Goal: Information Seeking & Learning: Learn about a topic

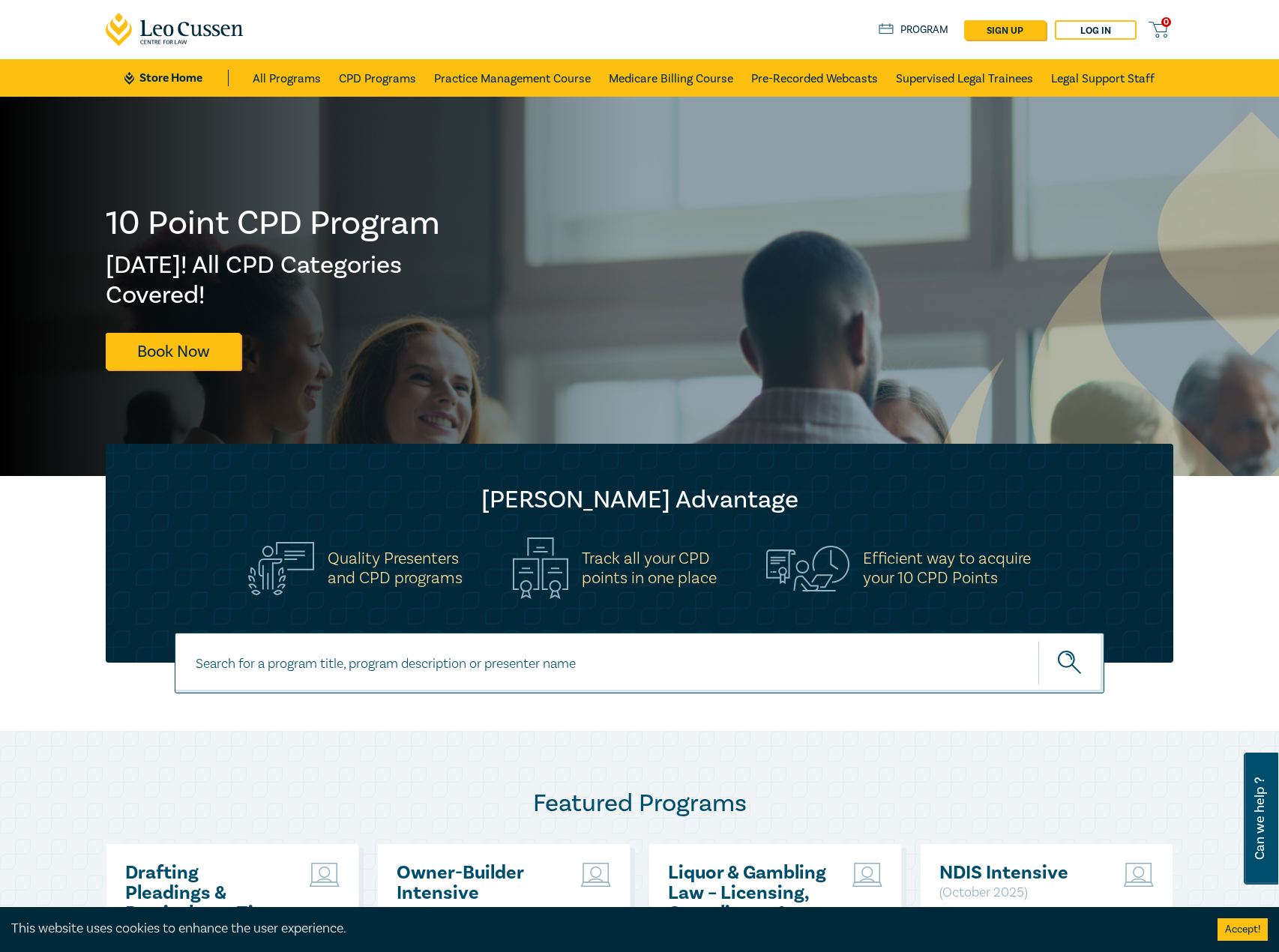
drag, startPoint x: 512, startPoint y: 671, endPoint x: 513, endPoint y: 656, distance: 15.0
click at [511, 672] on input at bounding box center [639, 662] width 930 height 61
click at [513, 656] on input at bounding box center [639, 662] width 930 height 61
type input "c26000"
click at [1038, 640] on button "submit" at bounding box center [1071, 662] width 66 height 46
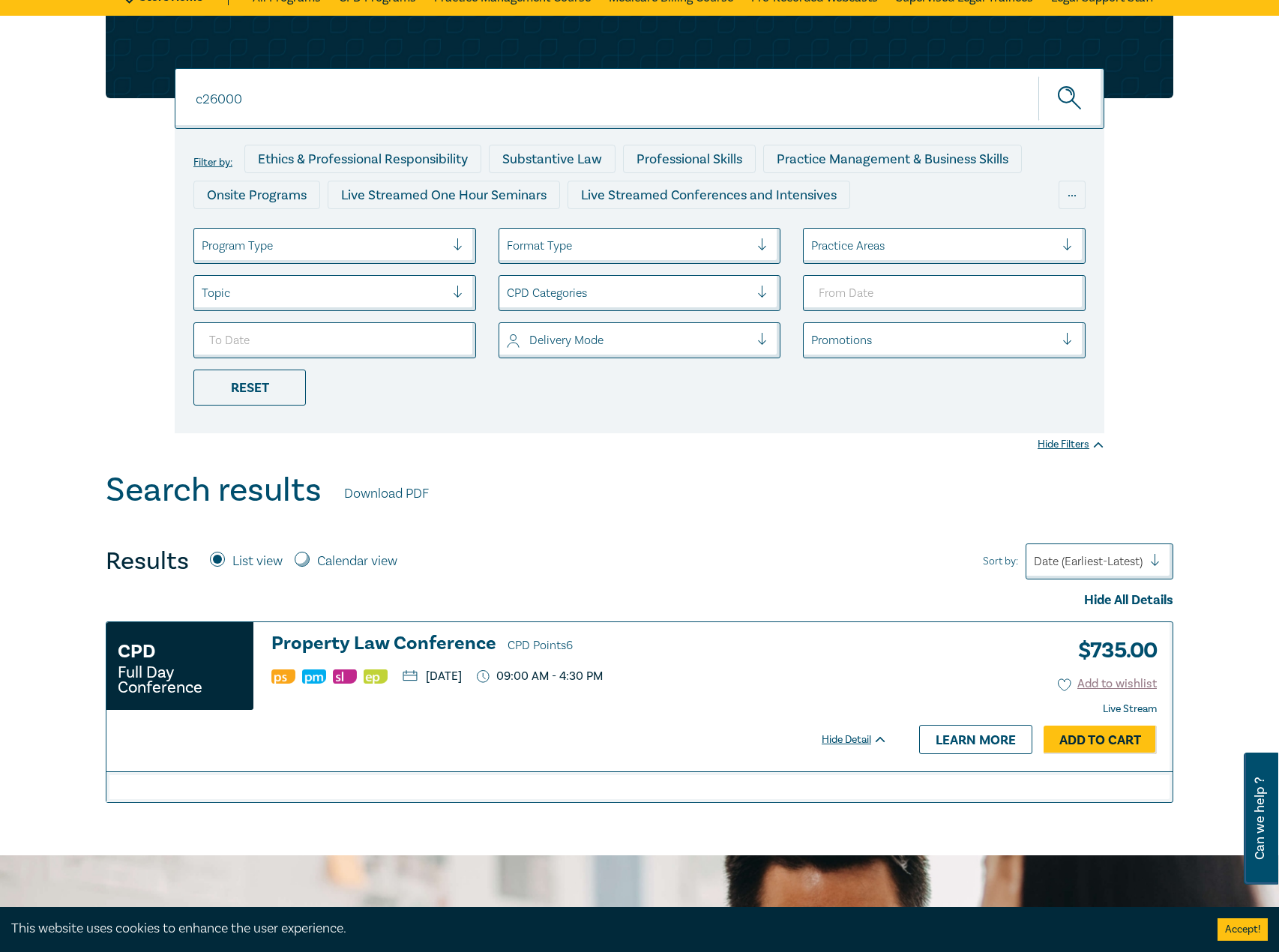
scroll to position [224, 0]
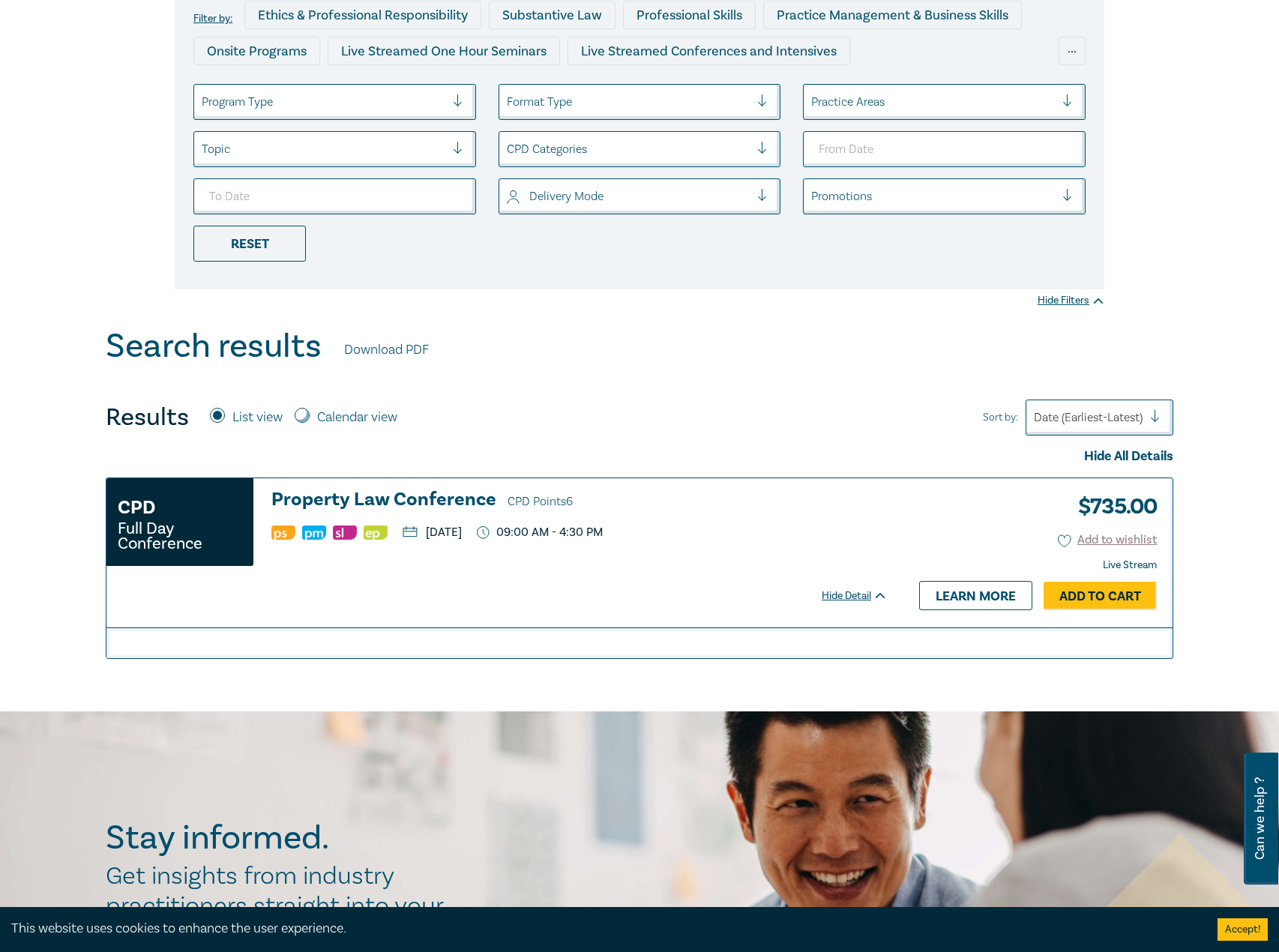
click at [417, 504] on h3 "Property Law Conference CPD Points 6" at bounding box center [579, 500] width 616 height 23
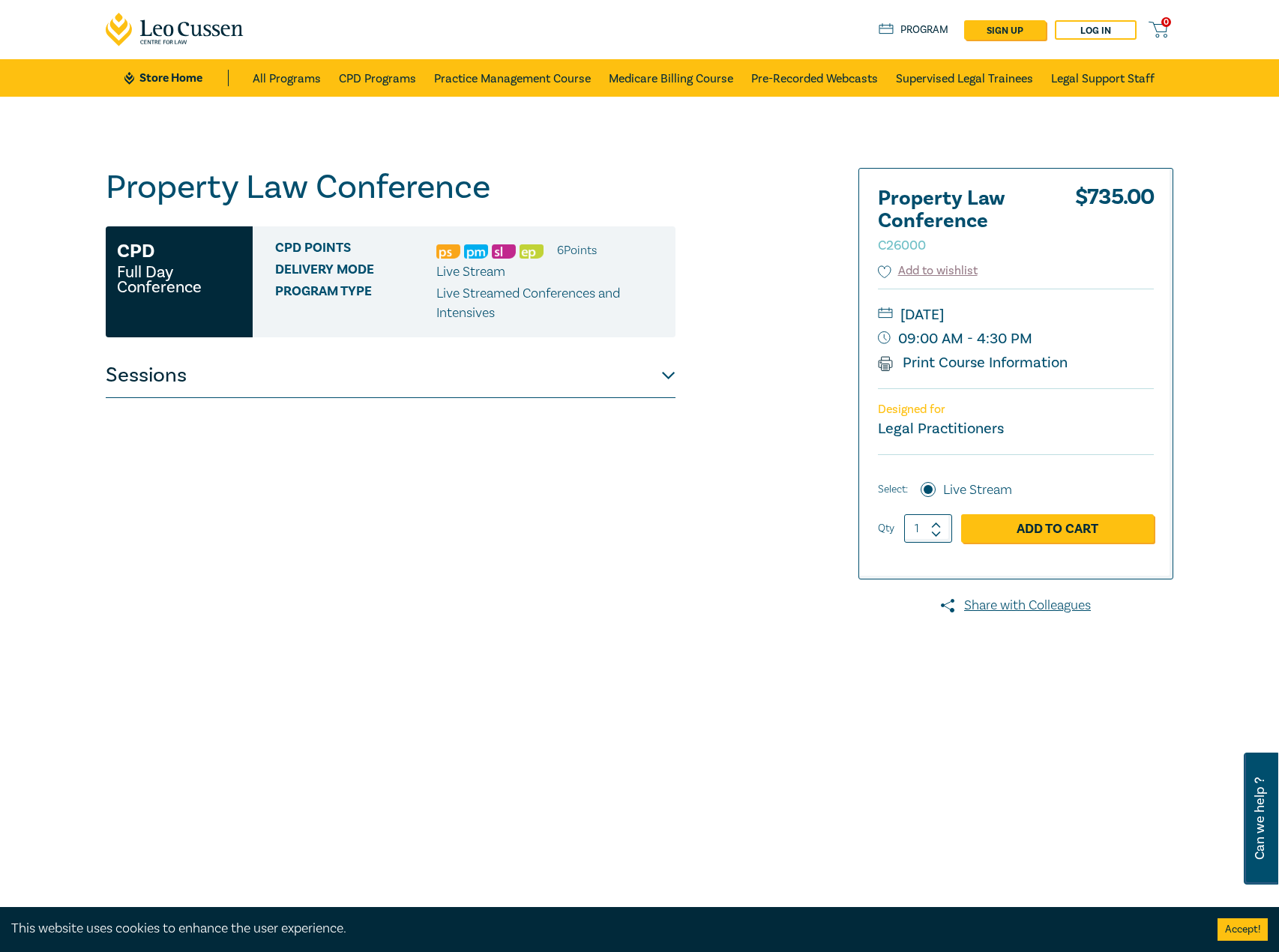
click at [640, 380] on button "Sessions" at bounding box center [390, 376] width 569 height 45
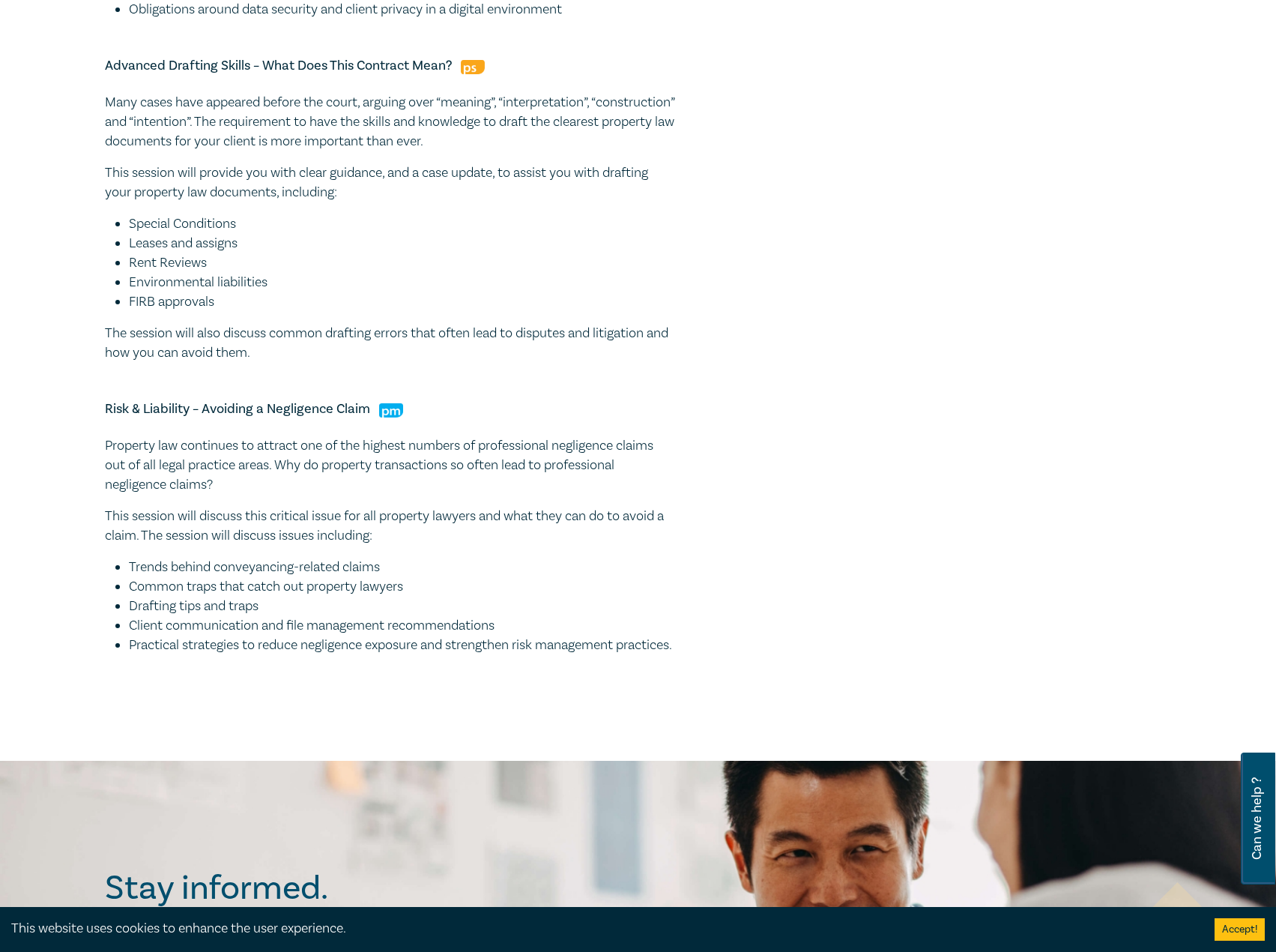
scroll to position [1499, 0]
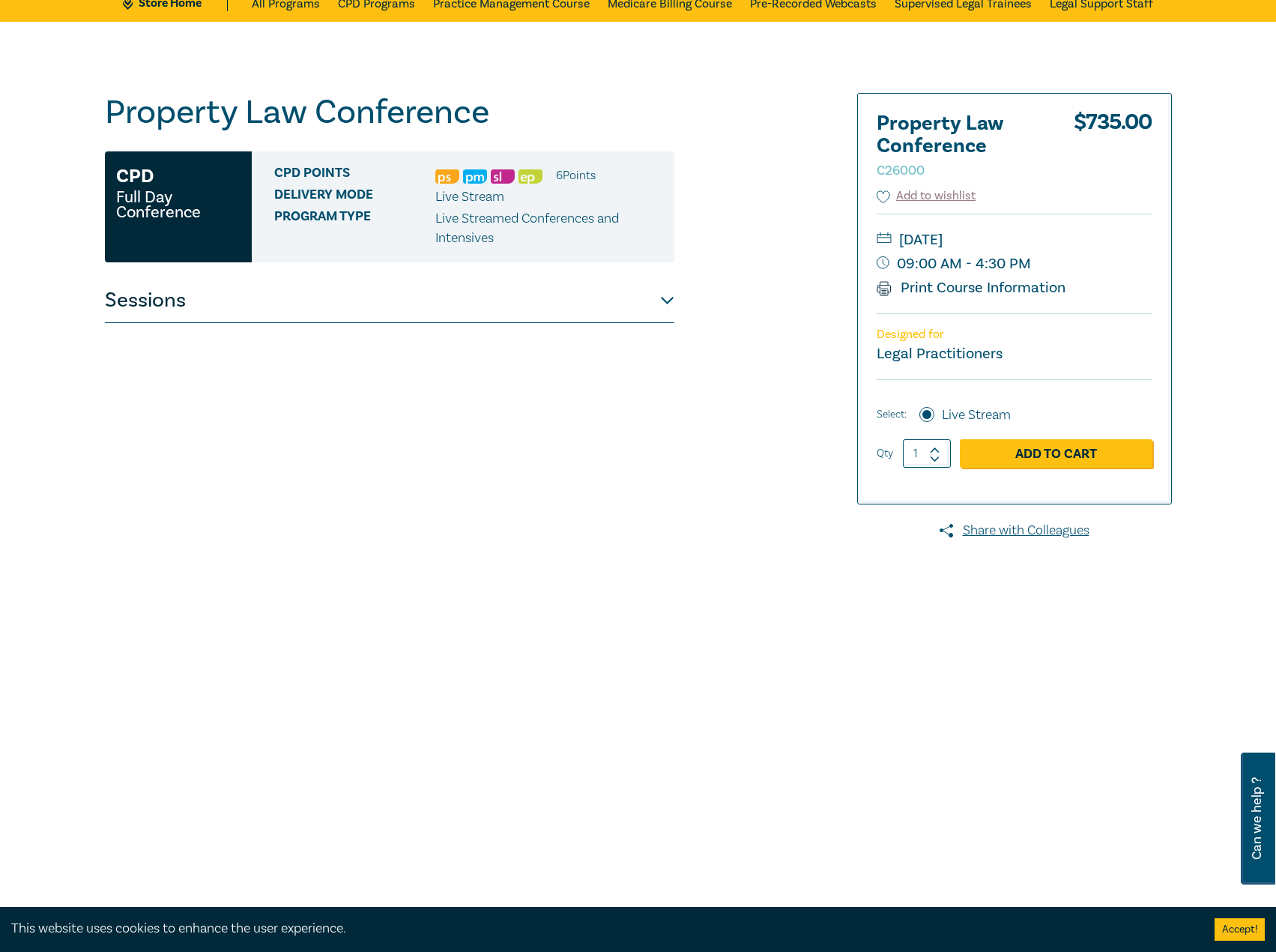
click at [531, 288] on button "Sessions" at bounding box center [389, 300] width 569 height 45
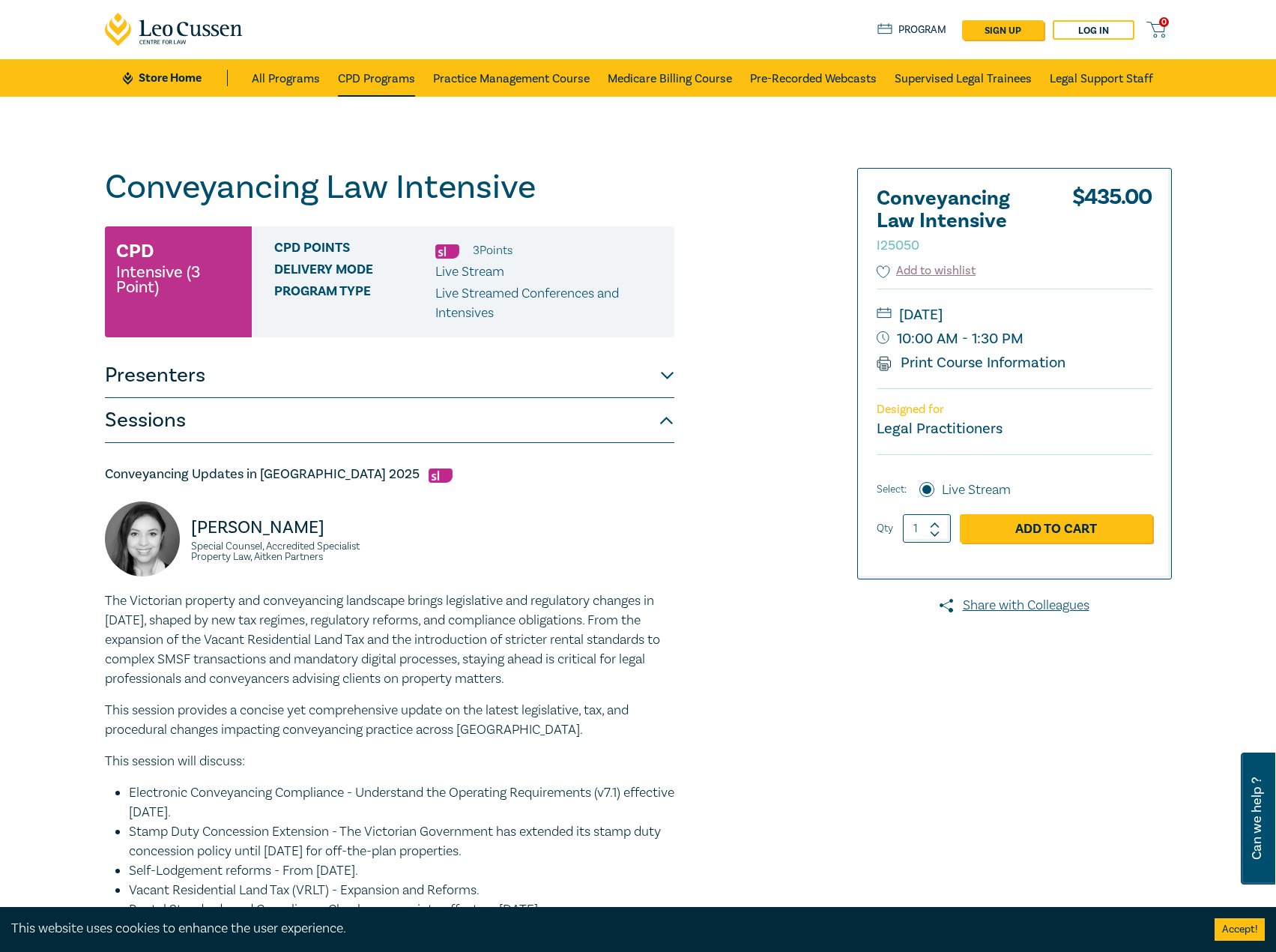
click at [395, 72] on link "CPD Programs" at bounding box center [376, 77] width 77 height 37
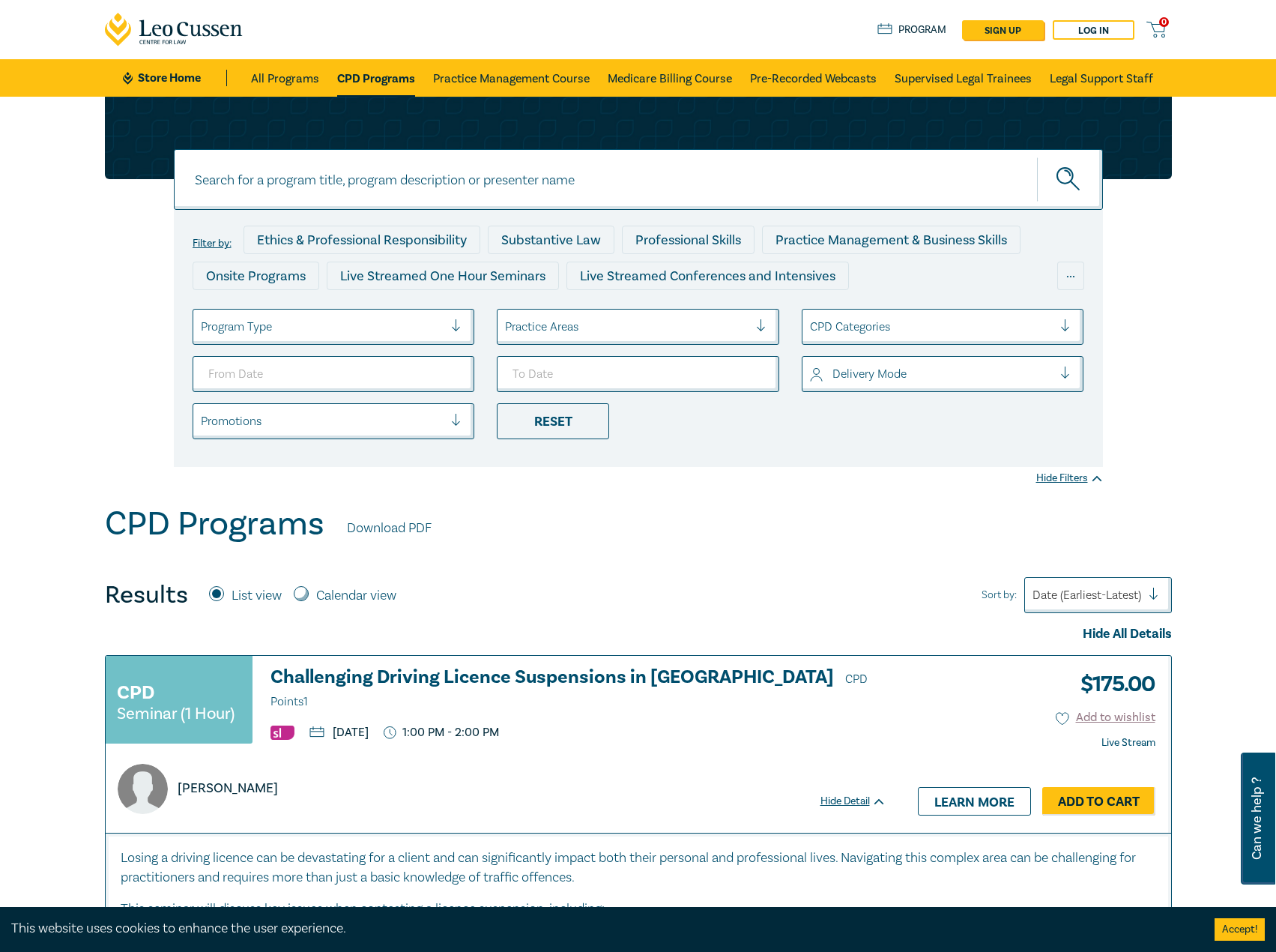
click at [381, 182] on input at bounding box center [638, 179] width 929 height 61
type input "rental"
click at [1037, 157] on button "submit" at bounding box center [1070, 179] width 66 height 46
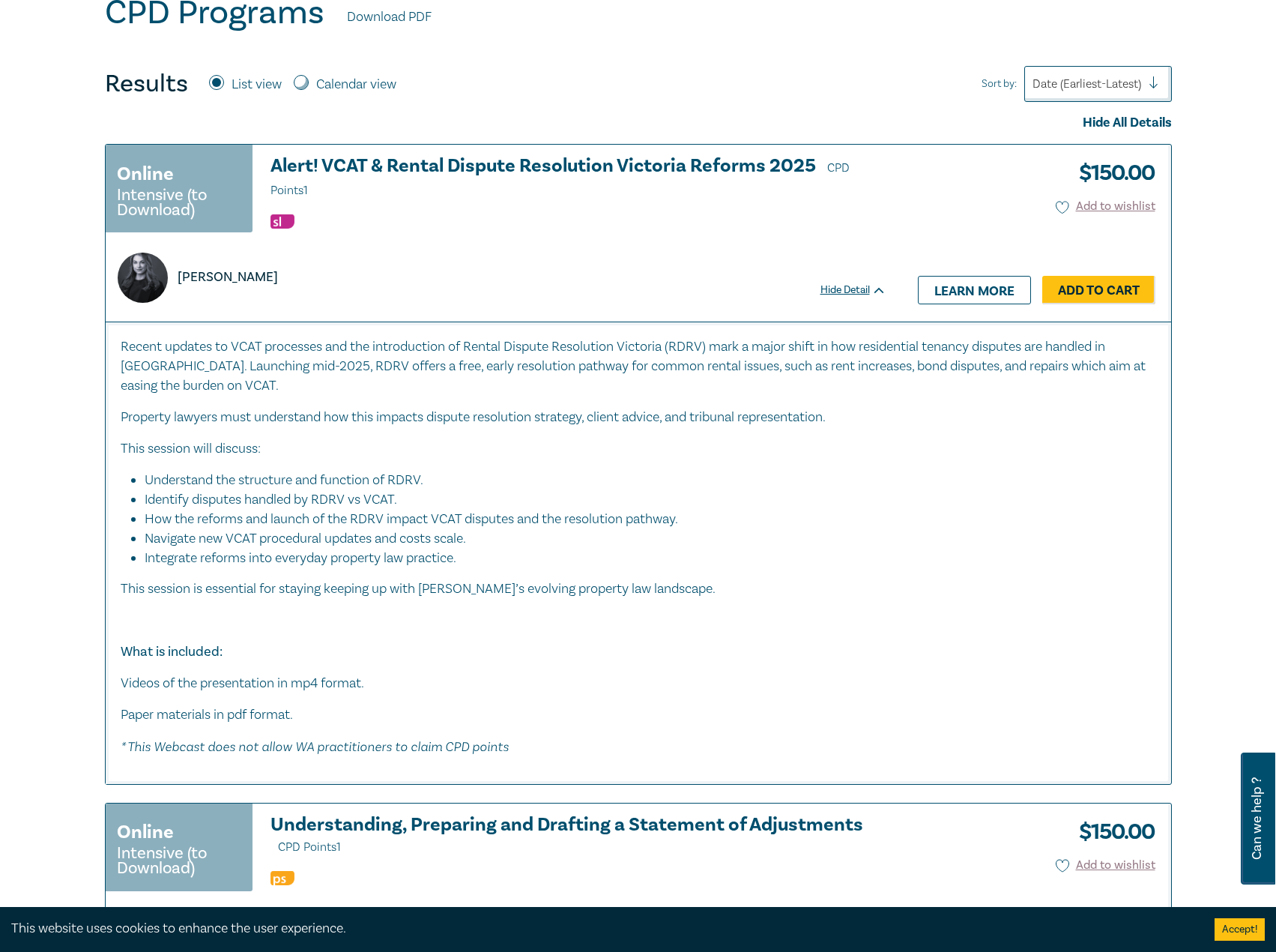
scroll to position [375, 0]
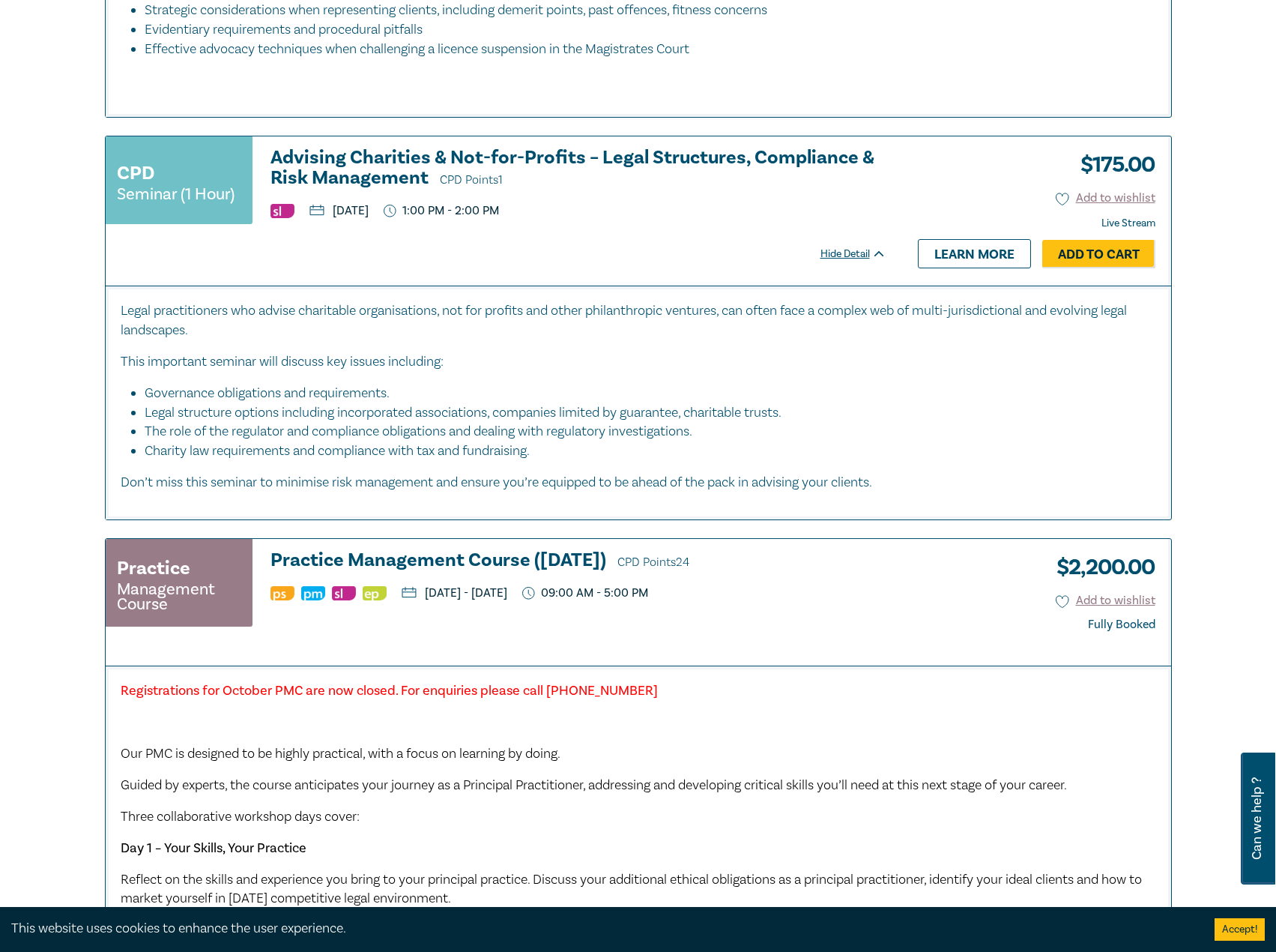
scroll to position [974, 0]
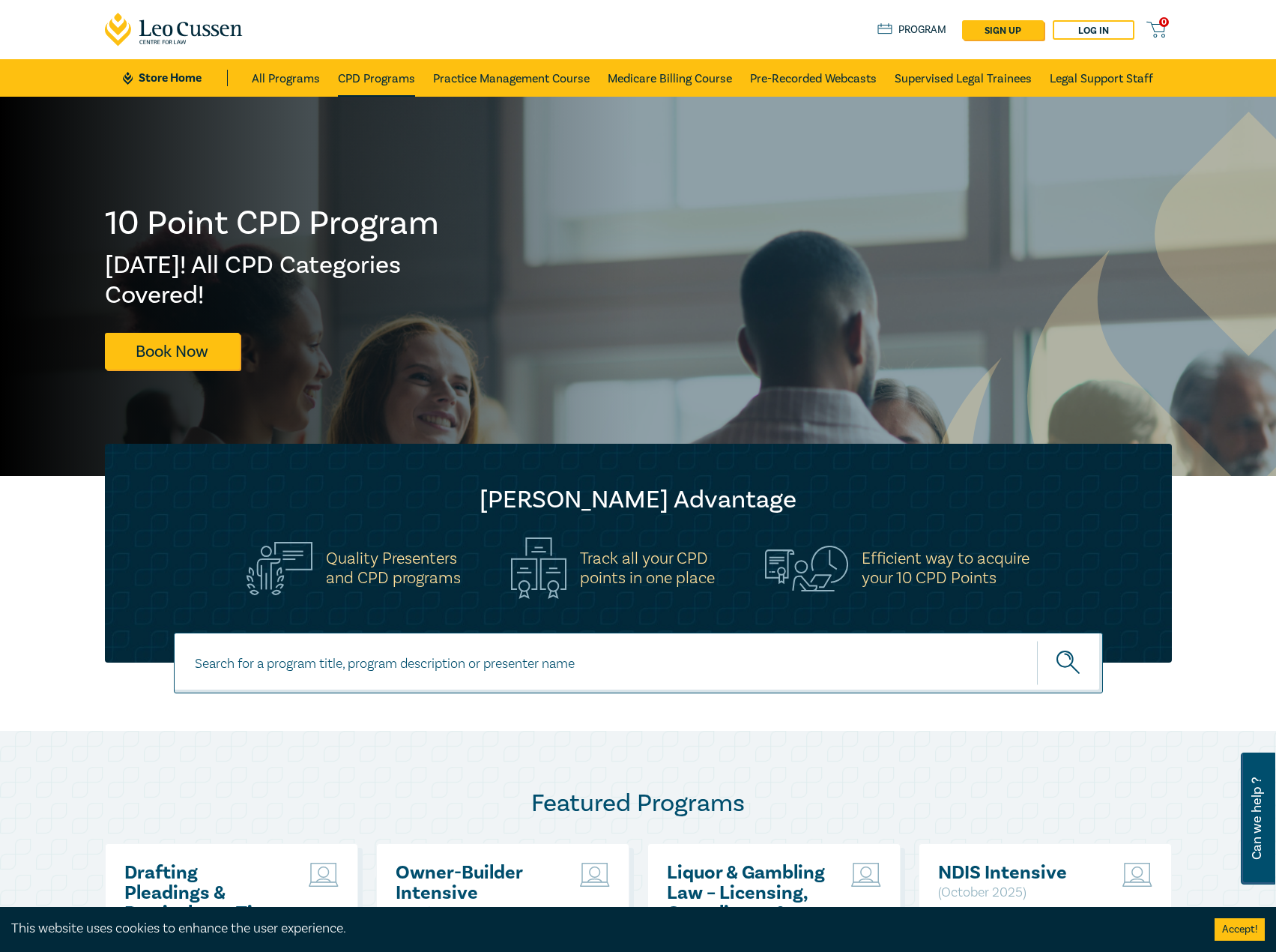
click at [373, 67] on link "CPD Programs" at bounding box center [376, 77] width 77 height 37
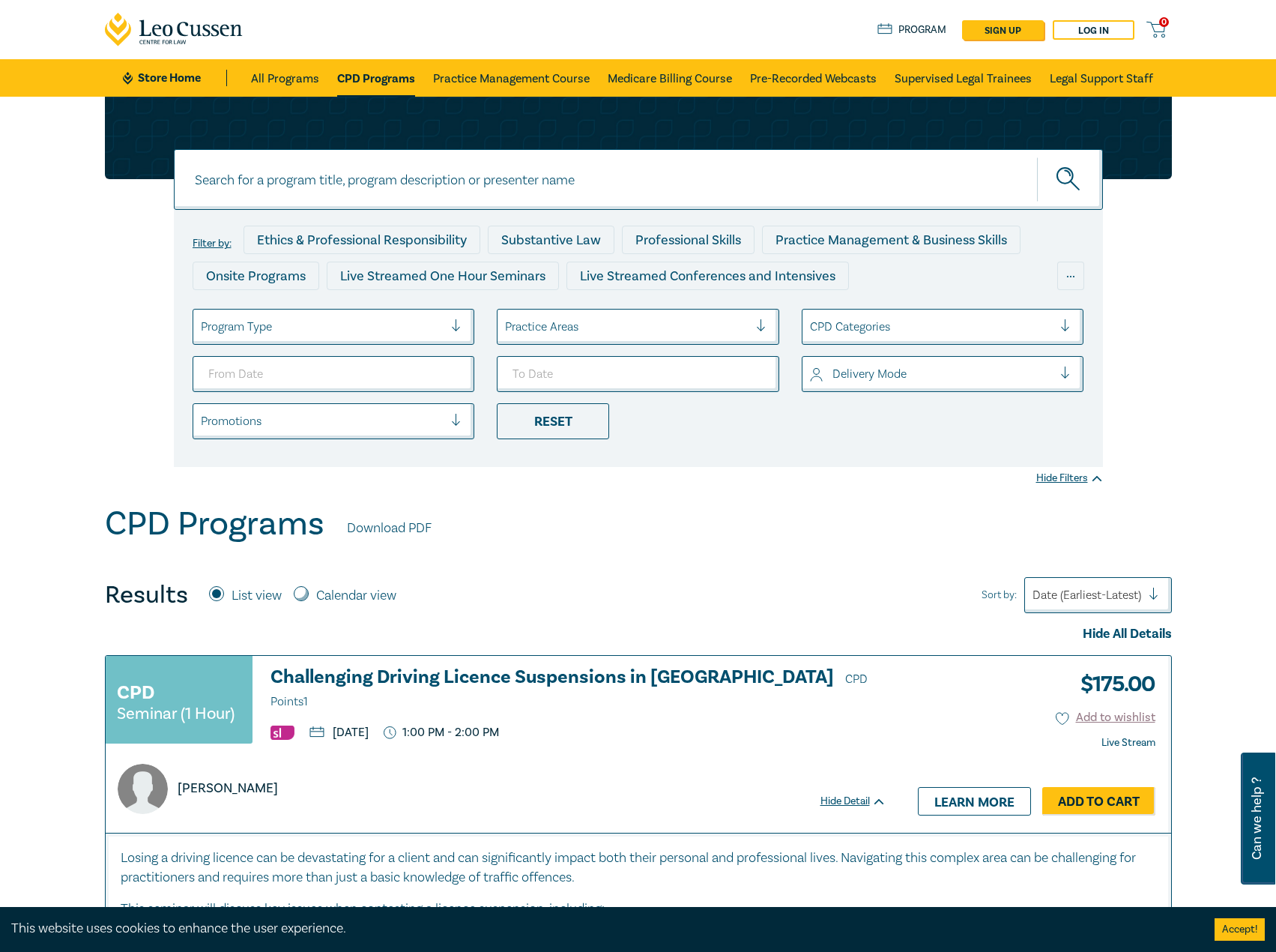
click at [483, 184] on input at bounding box center [638, 179] width 929 height 61
type input "i25050"
click at [1037, 157] on button "submit" at bounding box center [1070, 179] width 66 height 46
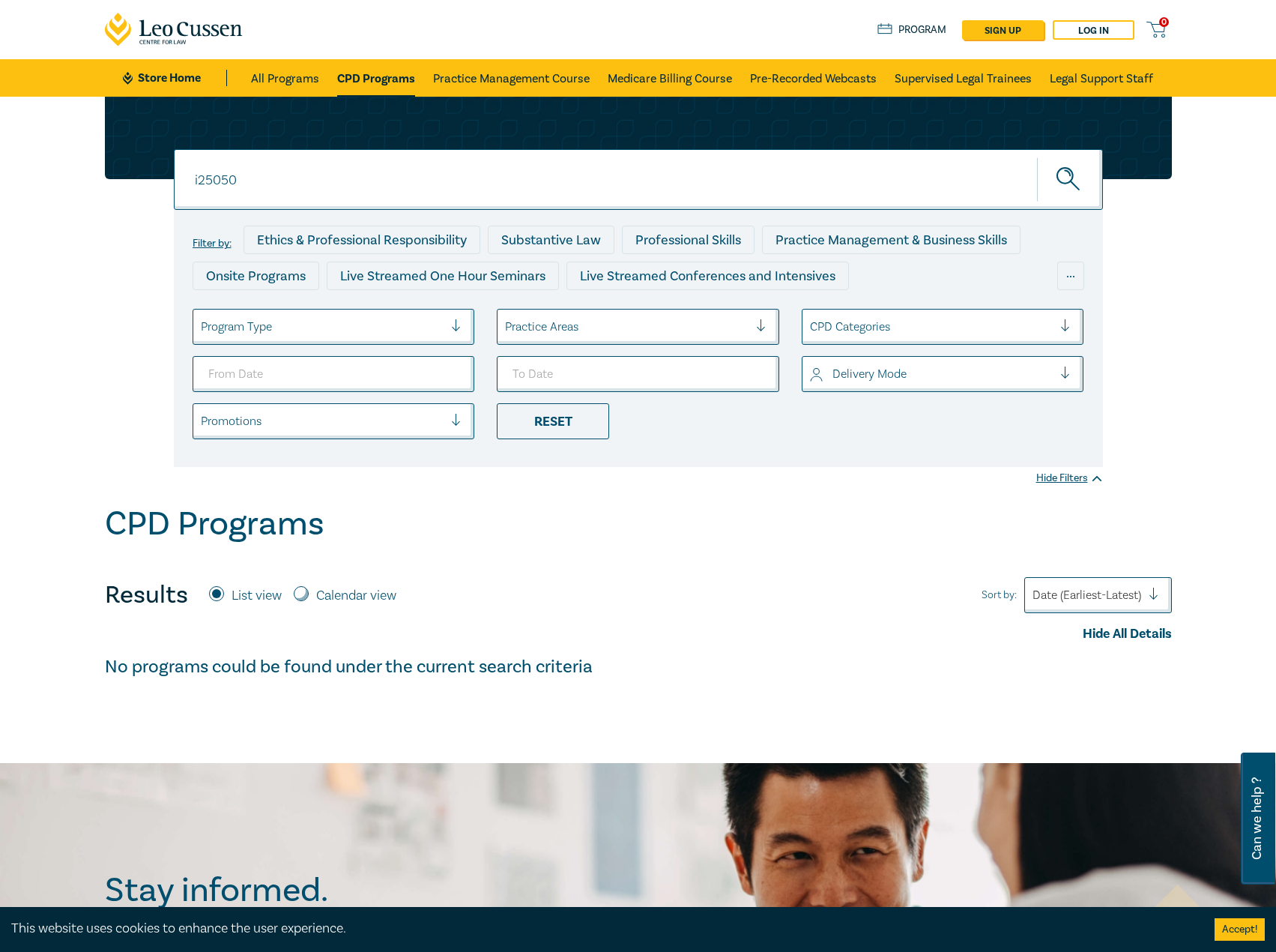
drag, startPoint x: 355, startPoint y: 93, endPoint x: 365, endPoint y: 78, distance: 18.0
click at [355, 93] on link "CPD Programs" at bounding box center [376, 77] width 78 height 37
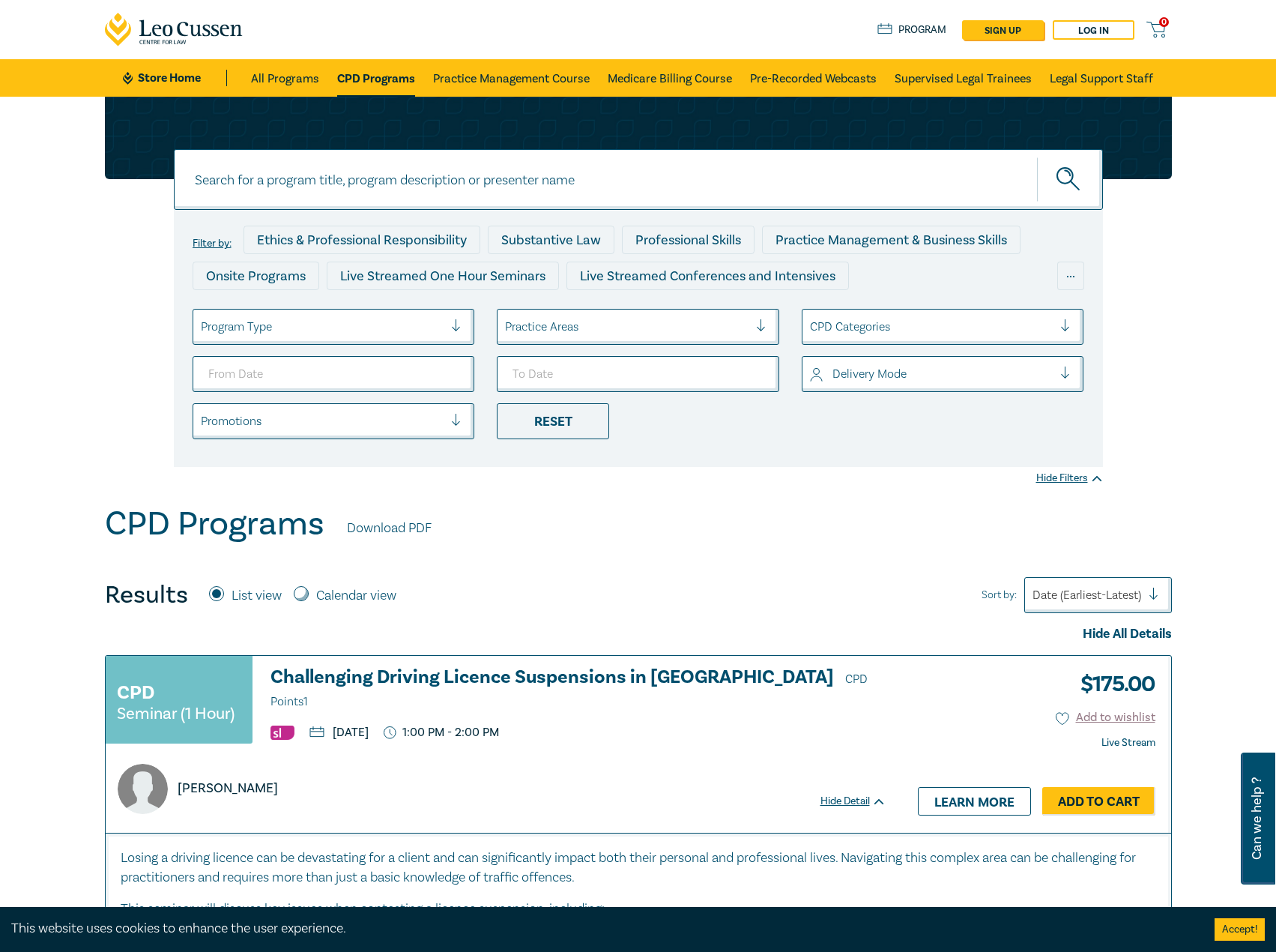
click at [364, 76] on link "CPD Programs" at bounding box center [376, 77] width 78 height 37
click at [363, 679] on h3 "Challenging Driving Licence Suspensions in Victoria CPD Points 1" at bounding box center [578, 690] width 616 height 45
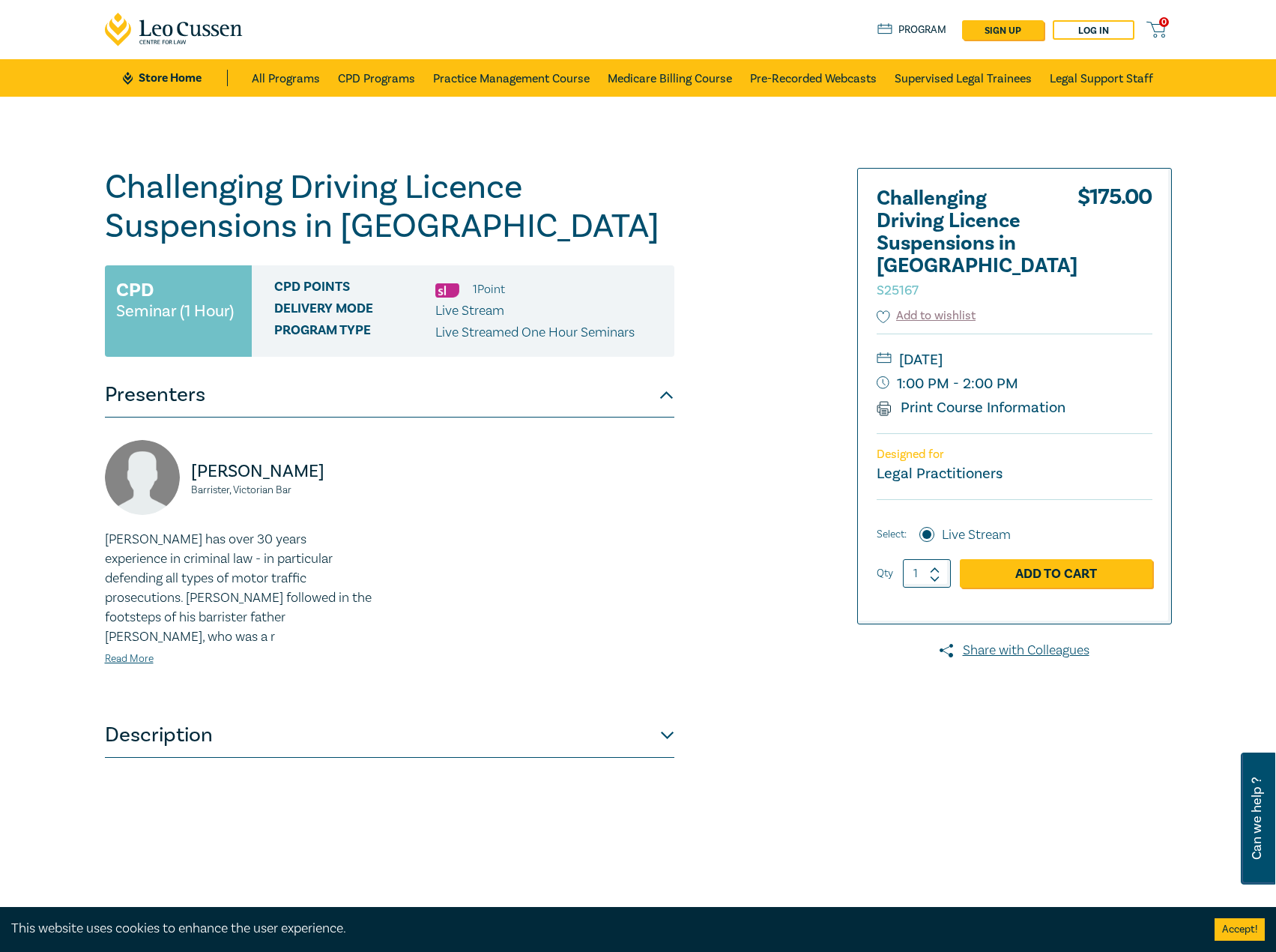
click at [259, 154] on div "Challenging Driving Licence Suspensions in Victoria S25167 CPD Seminar (1 Hour)…" at bounding box center [638, 542] width 1276 height 891
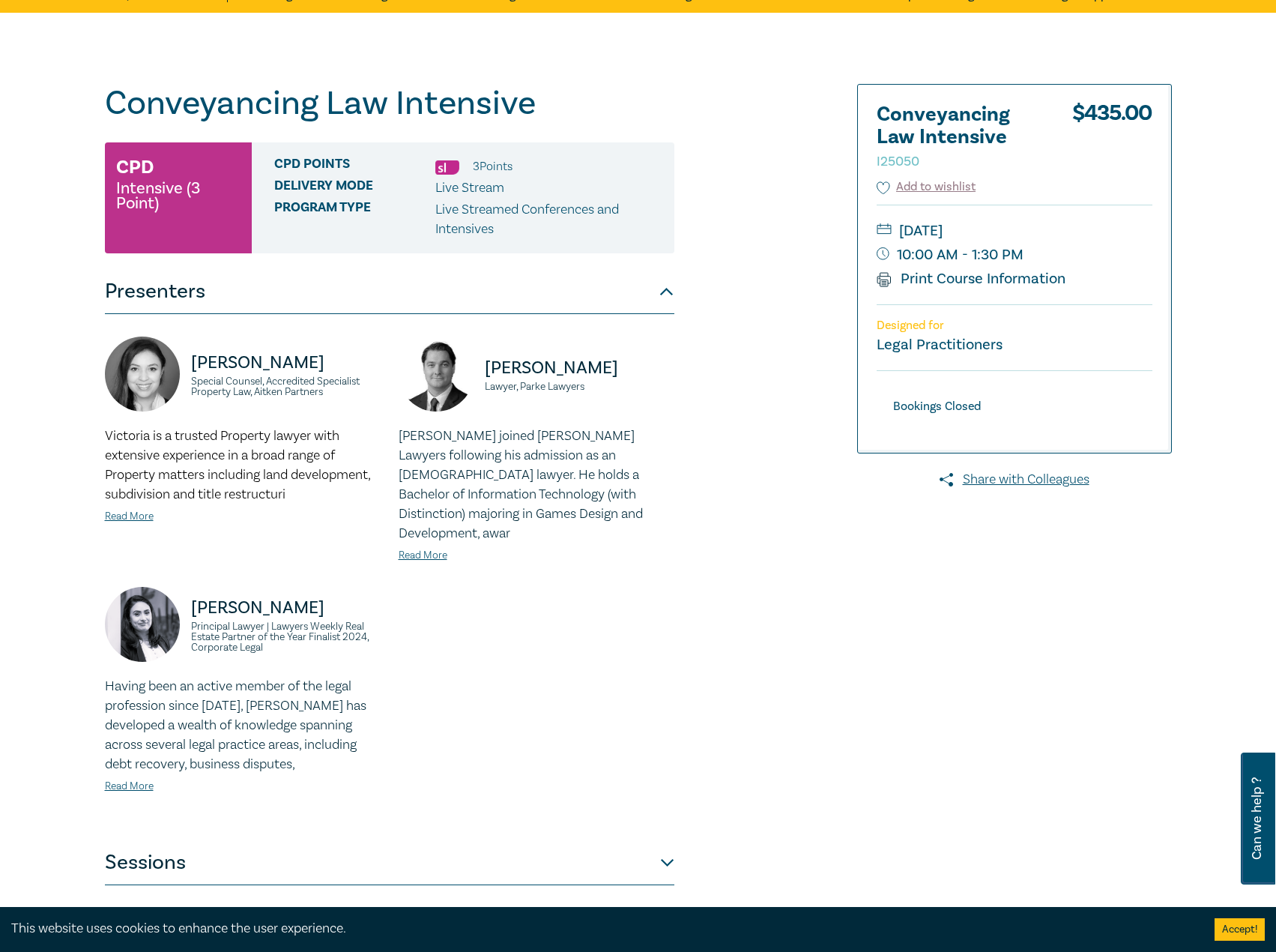
scroll to position [300, 0]
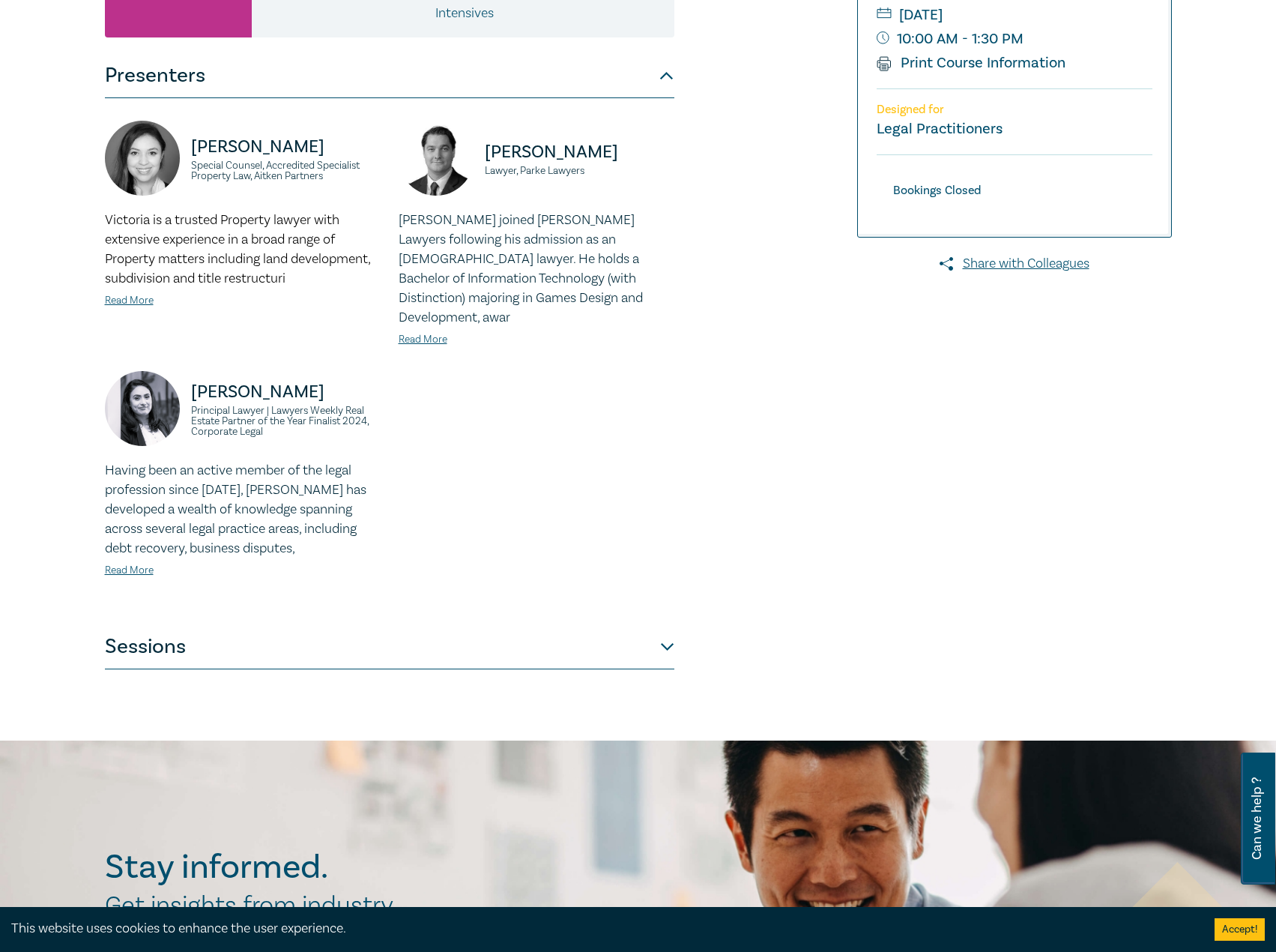
click at [346, 624] on button "Sessions" at bounding box center [389, 647] width 569 height 45
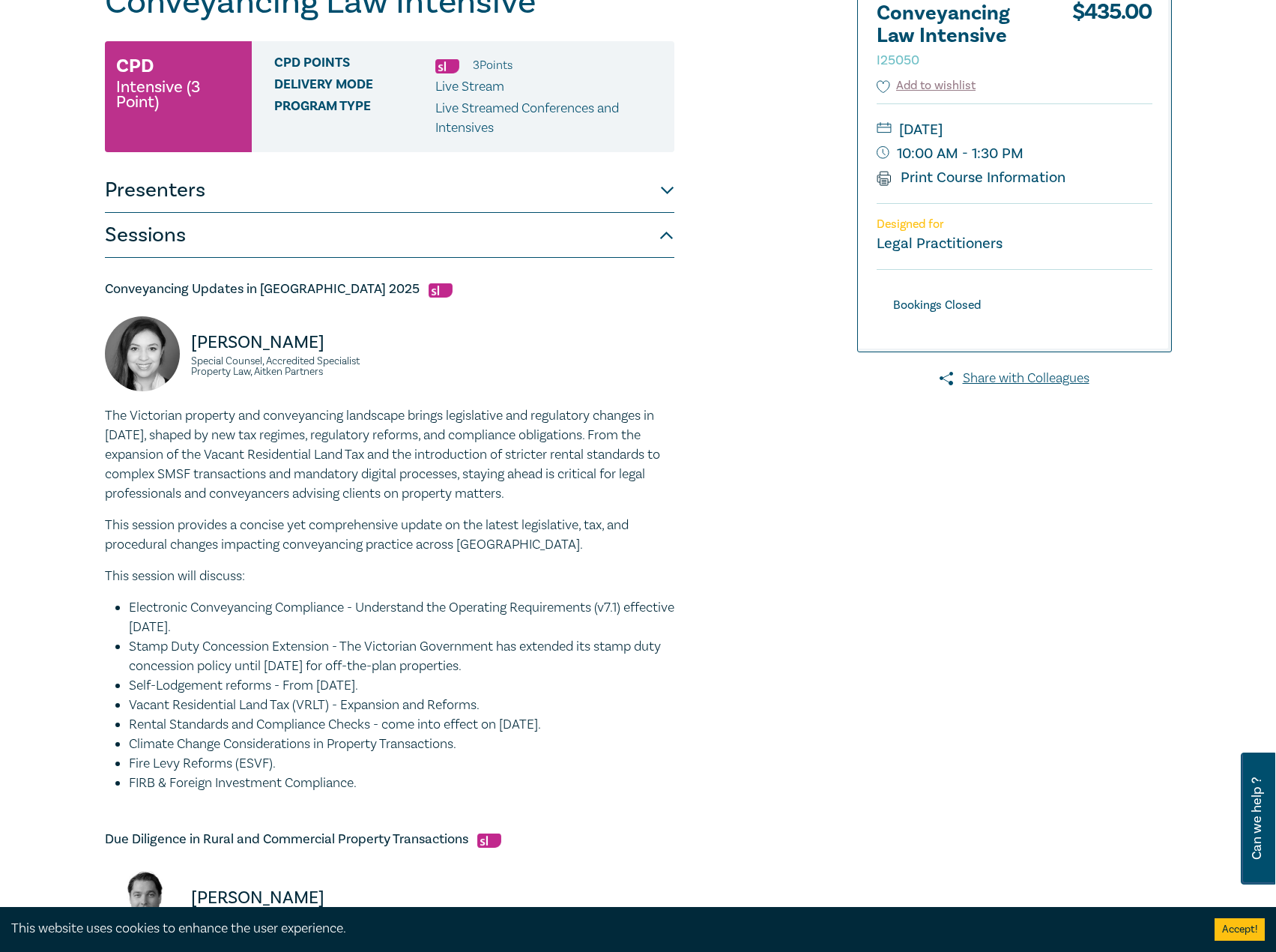
scroll to position [0, 0]
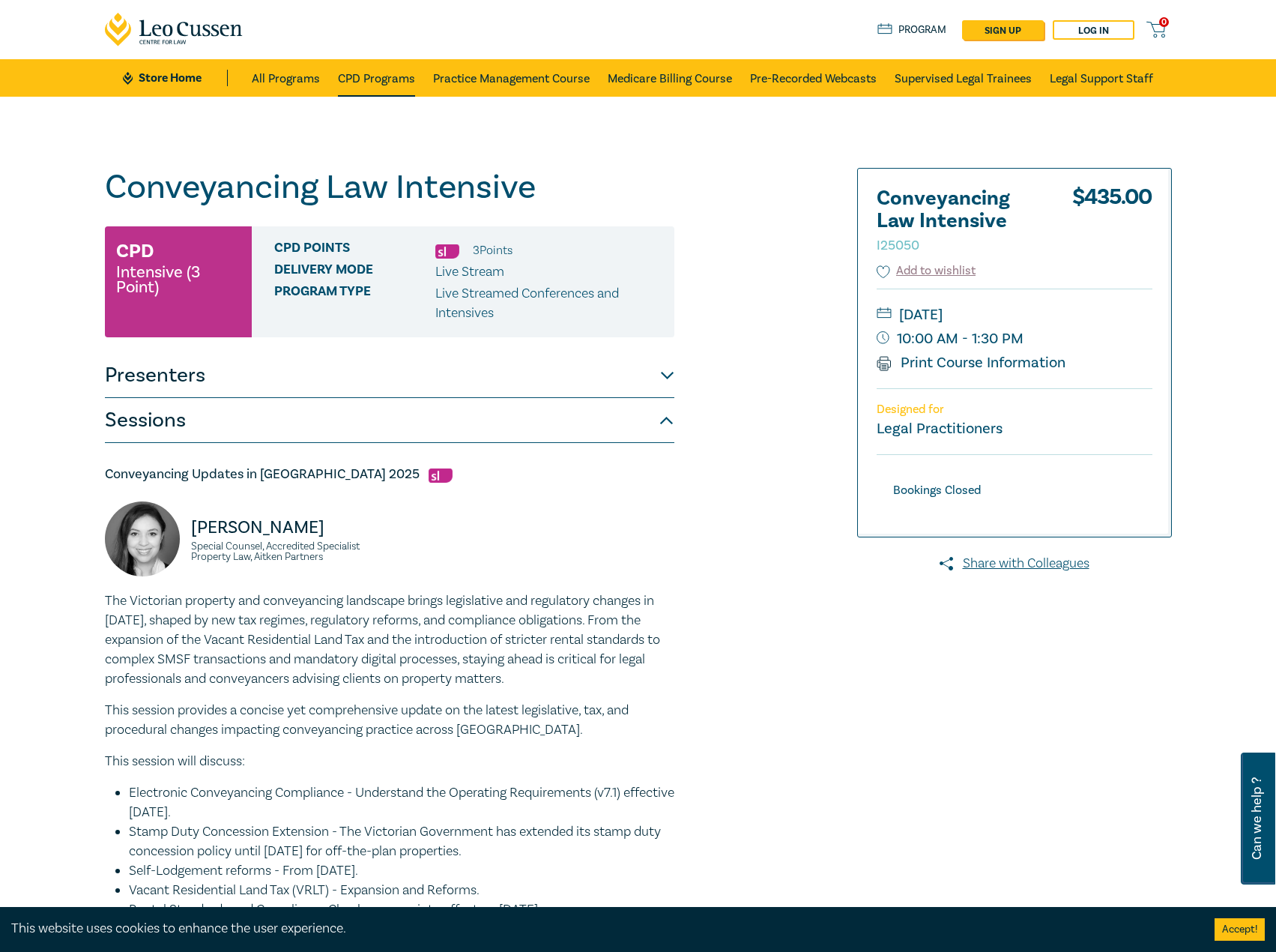
click at [386, 78] on link "CPD Programs" at bounding box center [376, 77] width 77 height 37
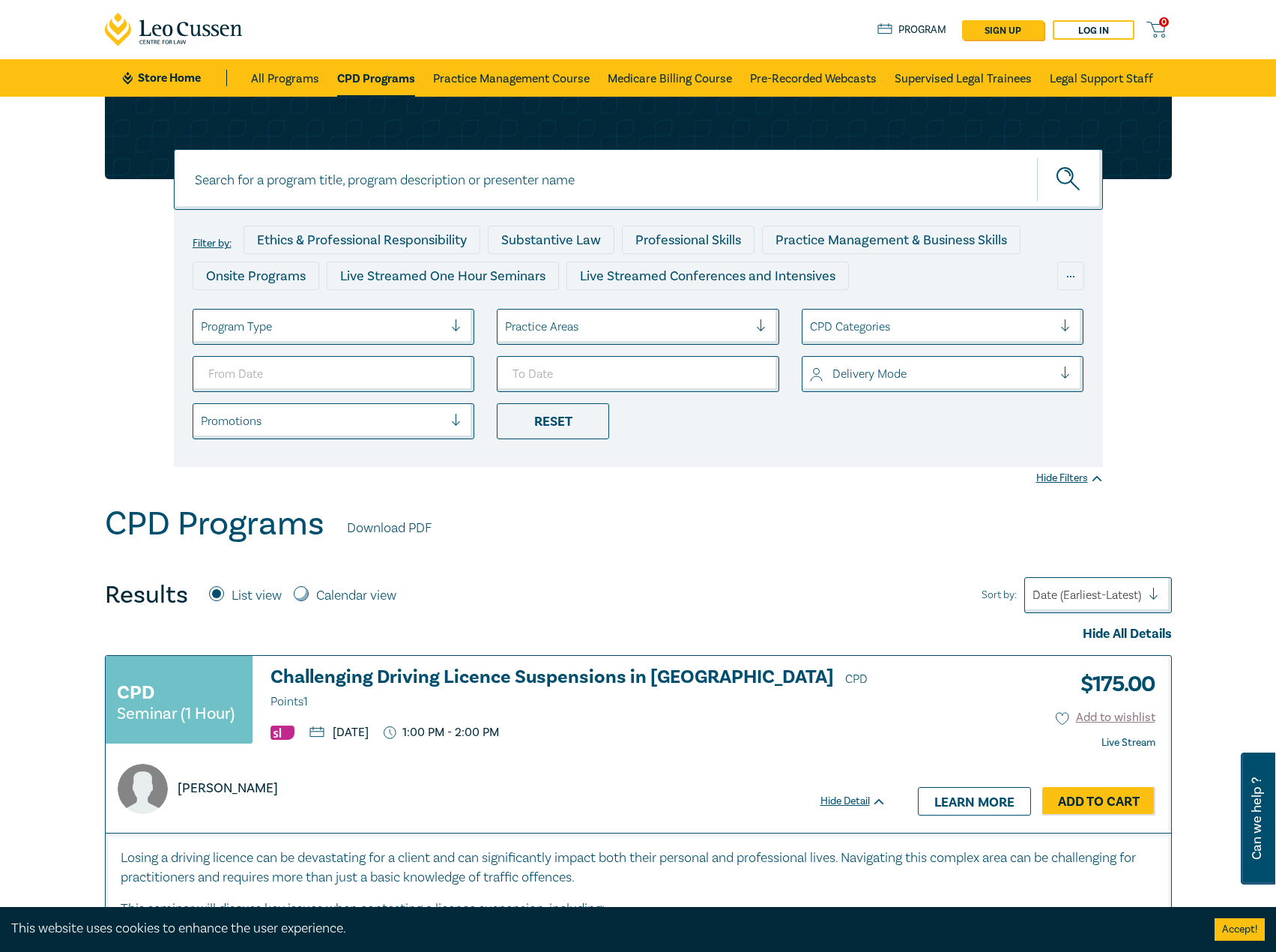
click at [500, 194] on input at bounding box center [638, 179] width 929 height 61
type input "i26002"
click at [1037, 157] on button "submit" at bounding box center [1070, 179] width 66 height 46
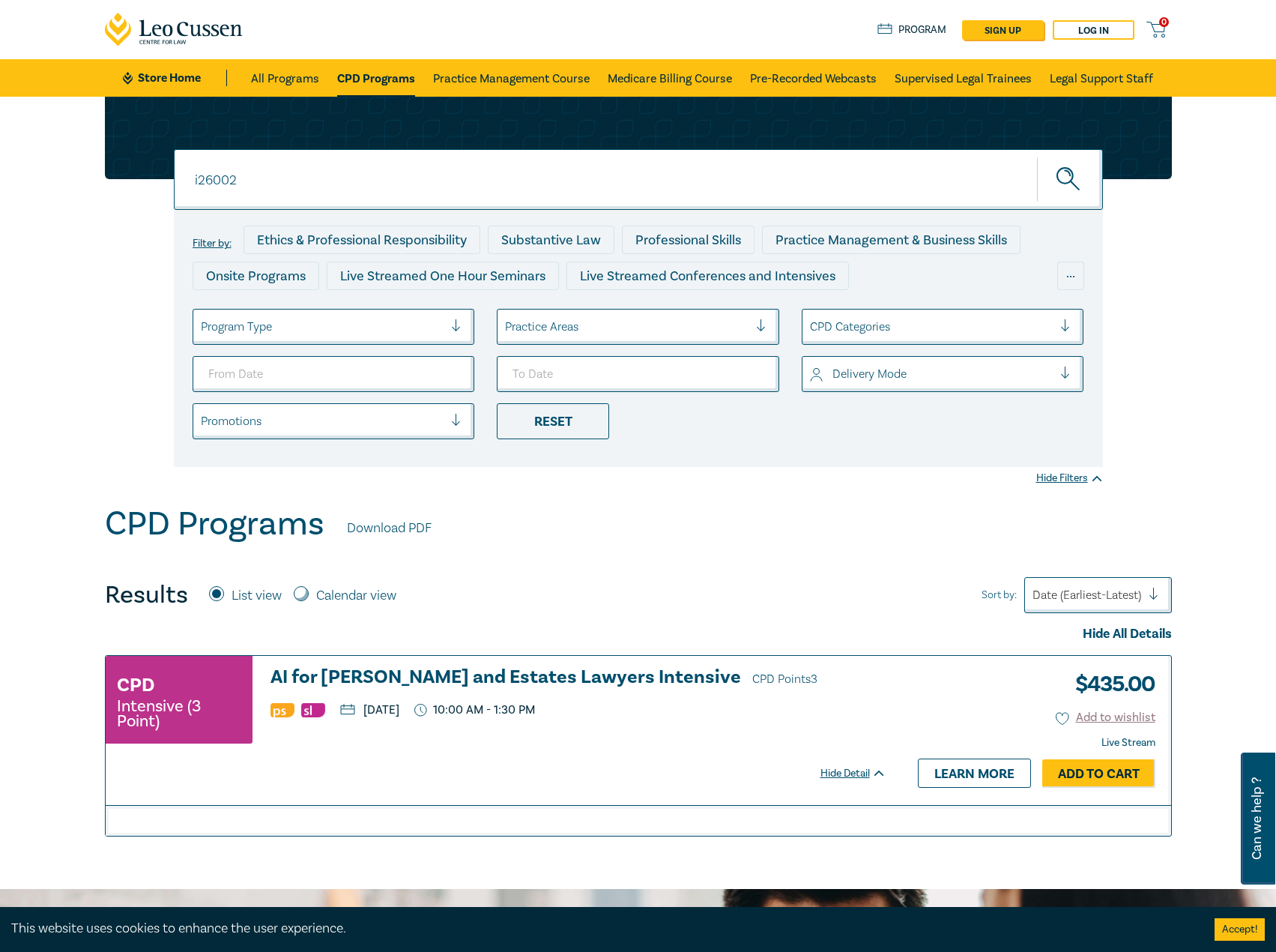
click at [521, 675] on h3 "AI for Wills and Estates Lawyers Intensive CPD Points 3" at bounding box center [578, 678] width 616 height 23
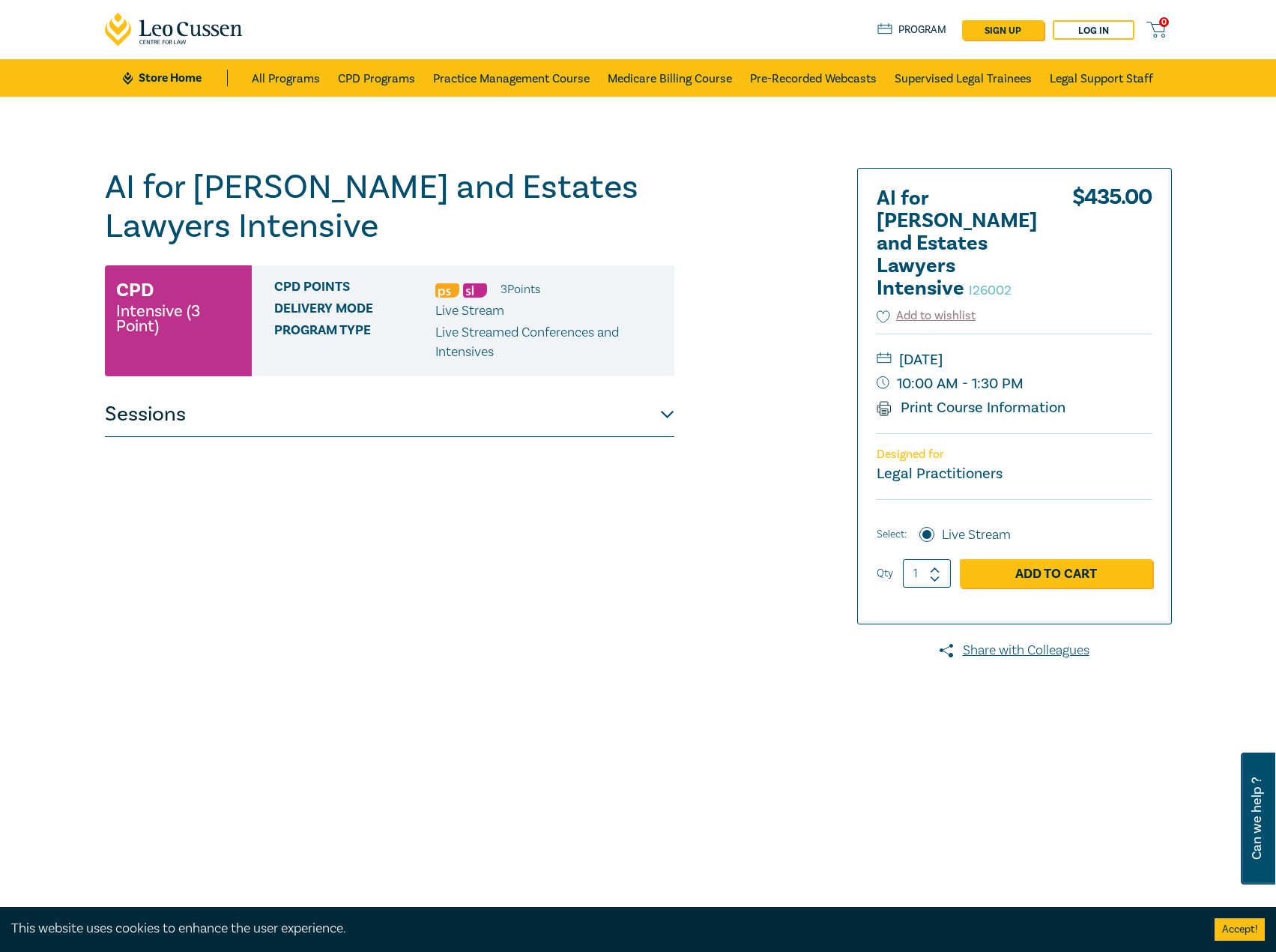
click at [489, 417] on button "Sessions" at bounding box center [389, 414] width 569 height 45
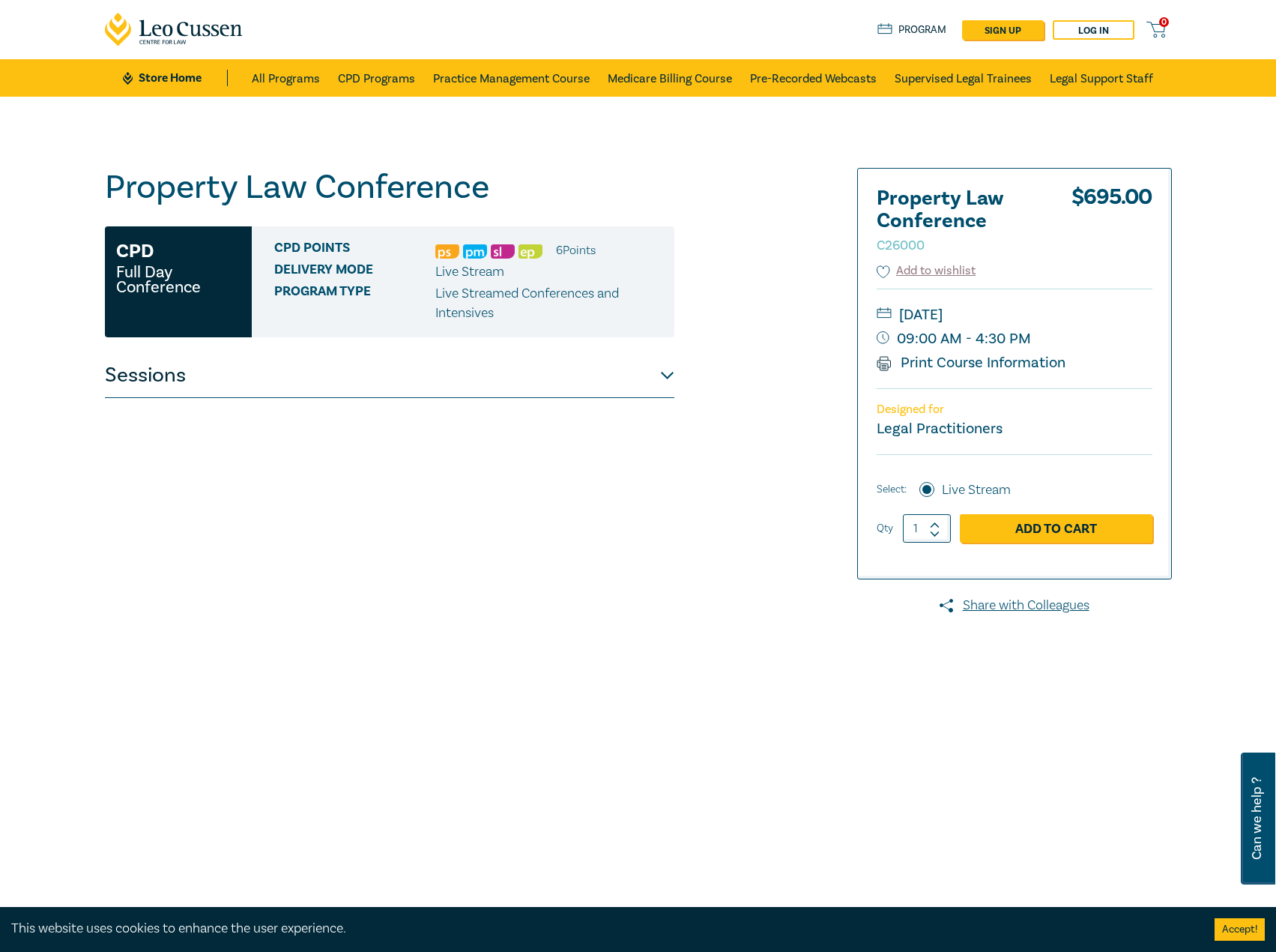
click at [560, 381] on button "Sessions" at bounding box center [389, 376] width 569 height 45
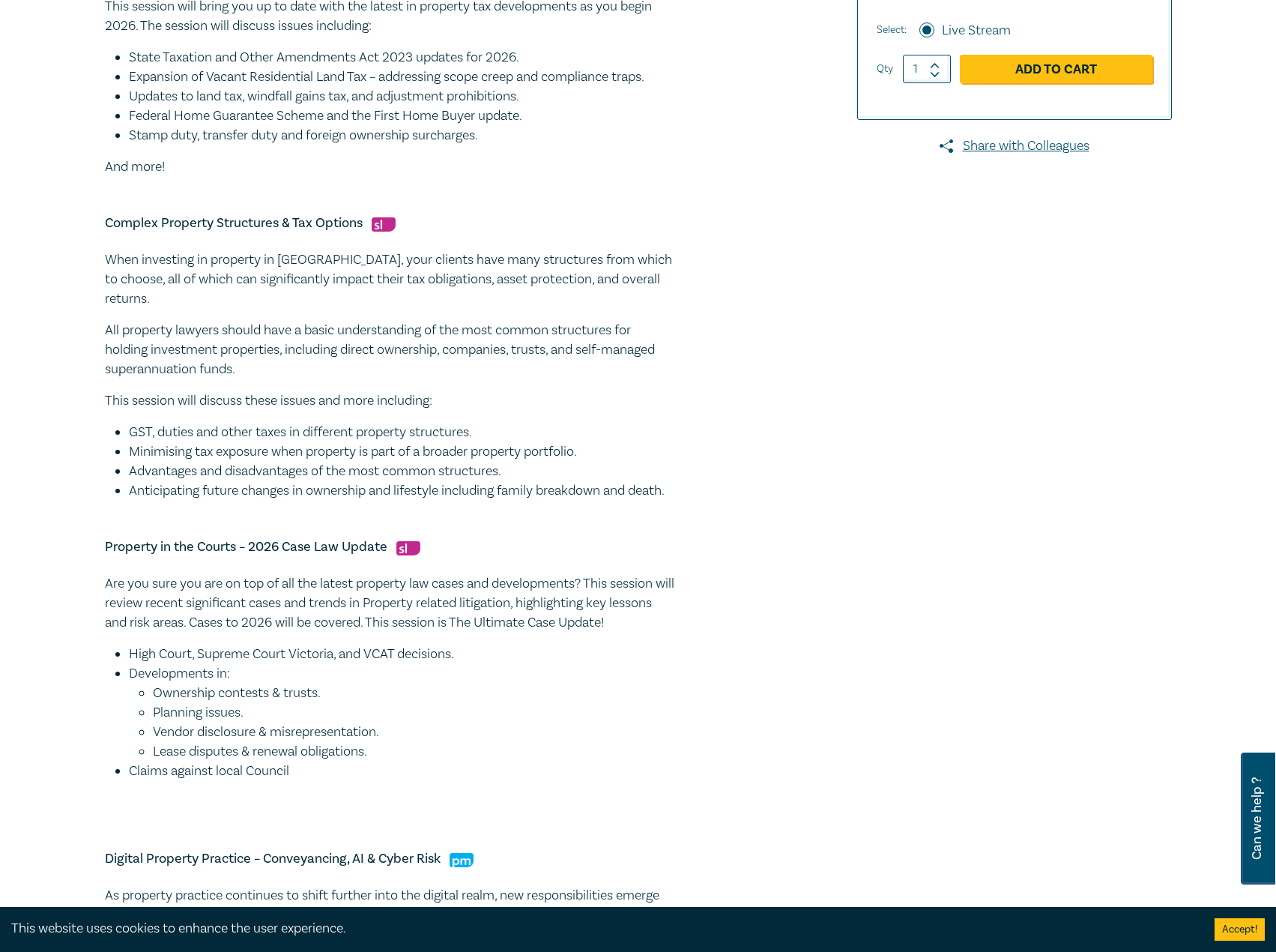
scroll to position [224, 0]
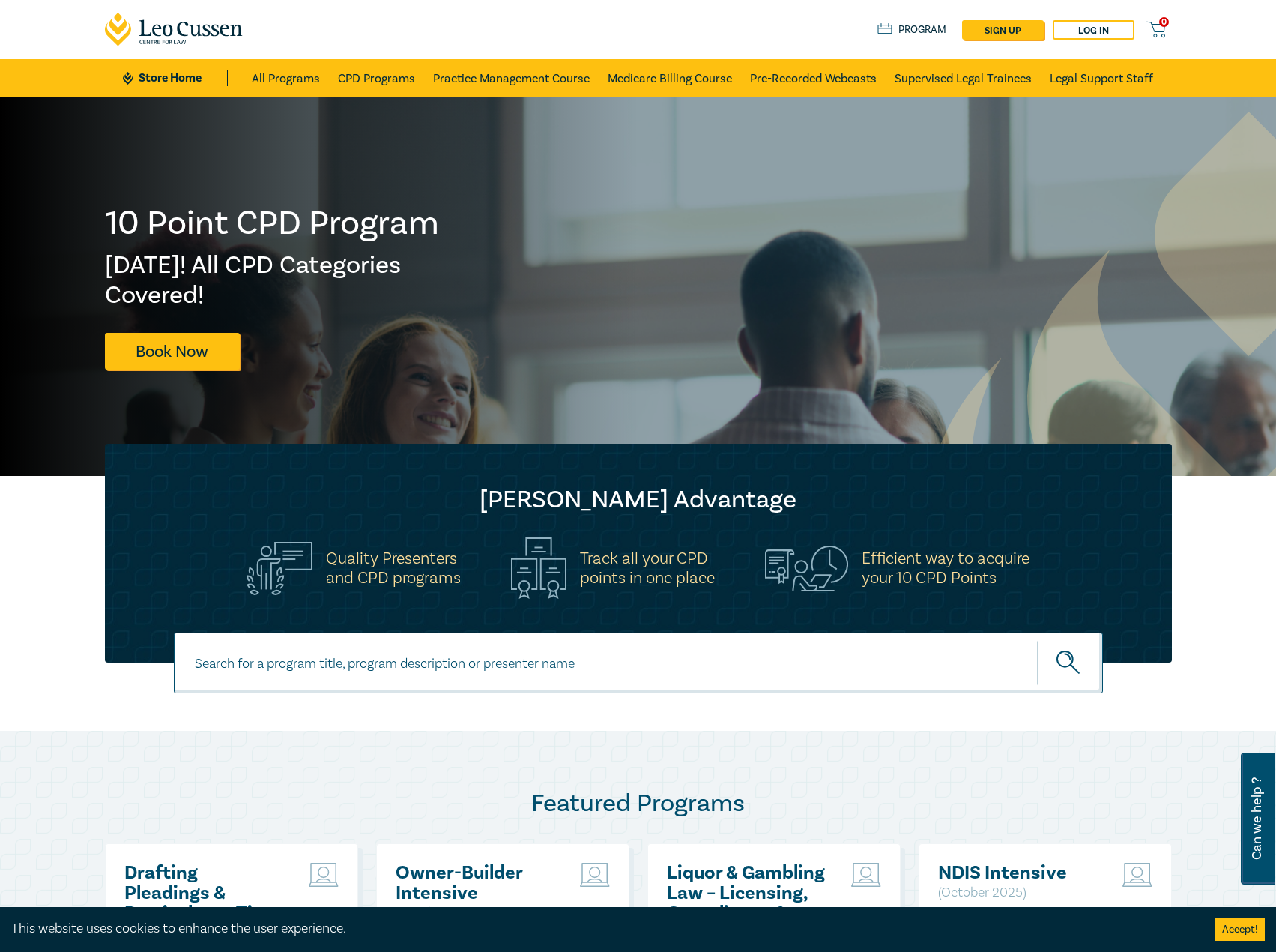
click at [590, 662] on input at bounding box center [638, 662] width 929 height 61
type input "i26002"
click at [1037, 640] on button "submit" at bounding box center [1070, 662] width 66 height 46
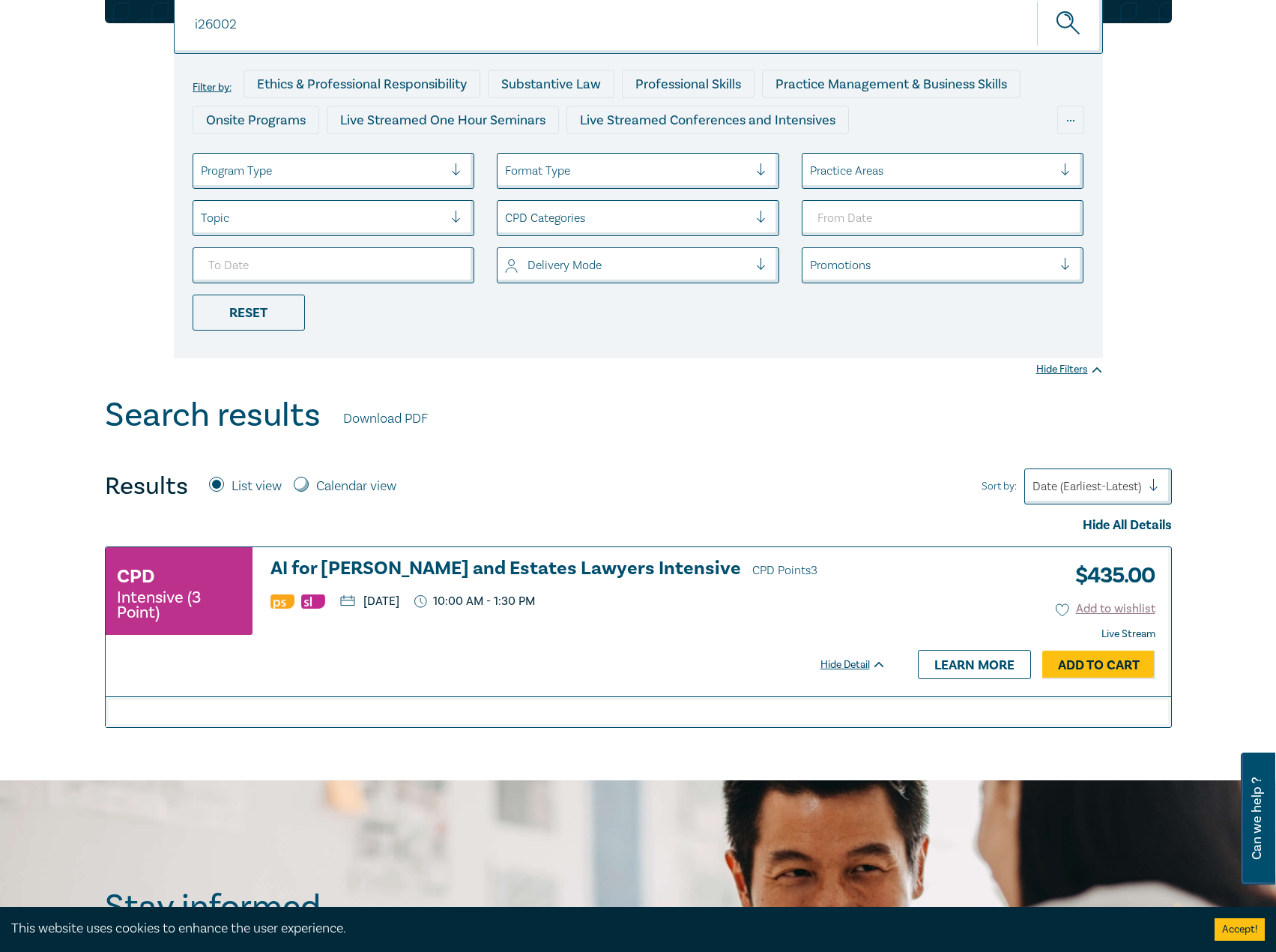
scroll to position [300, 0]
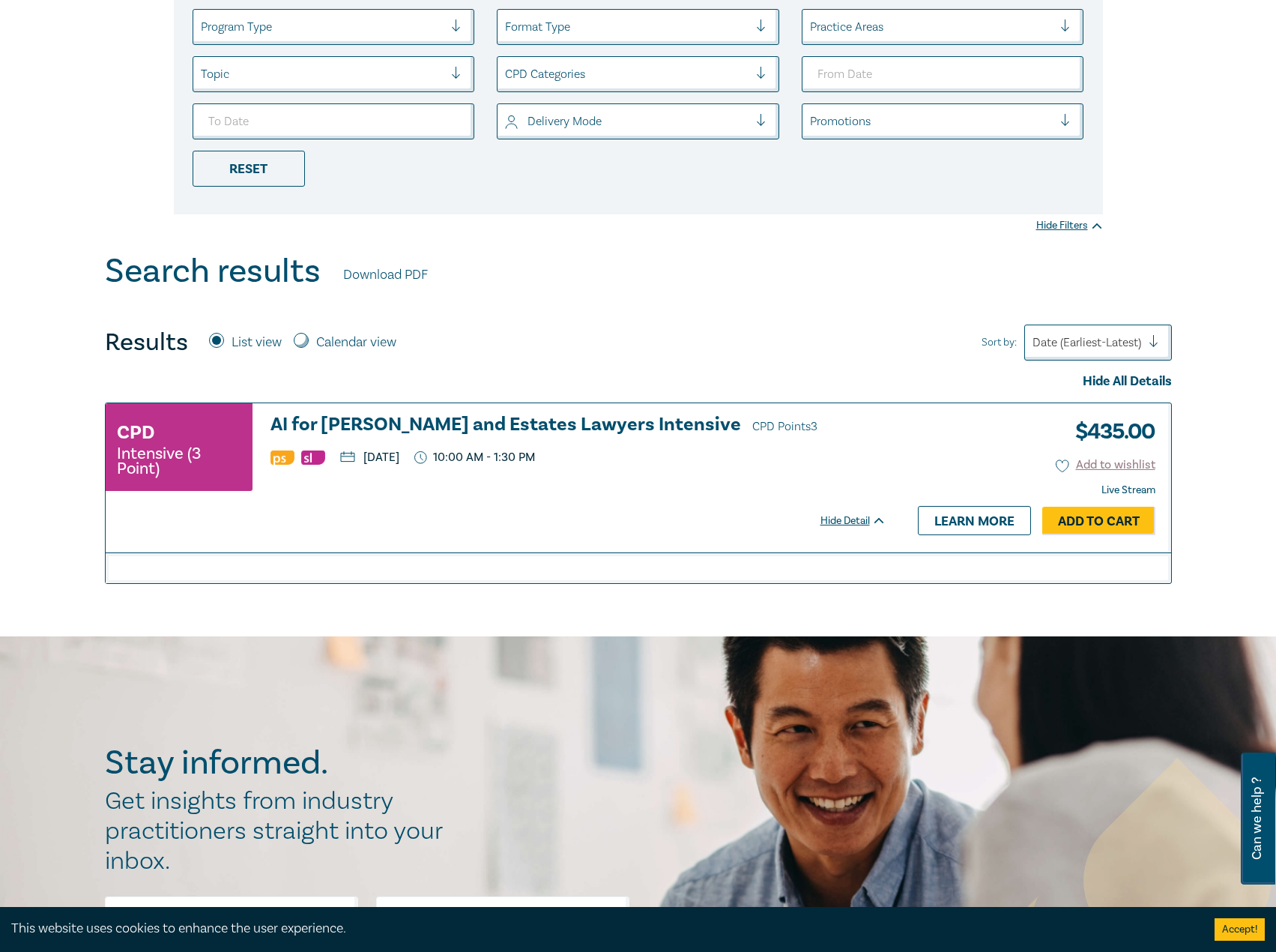
click at [540, 424] on h3 "AI for Wills and Estates Lawyers Intensive CPD Points 3" at bounding box center [578, 425] width 616 height 23
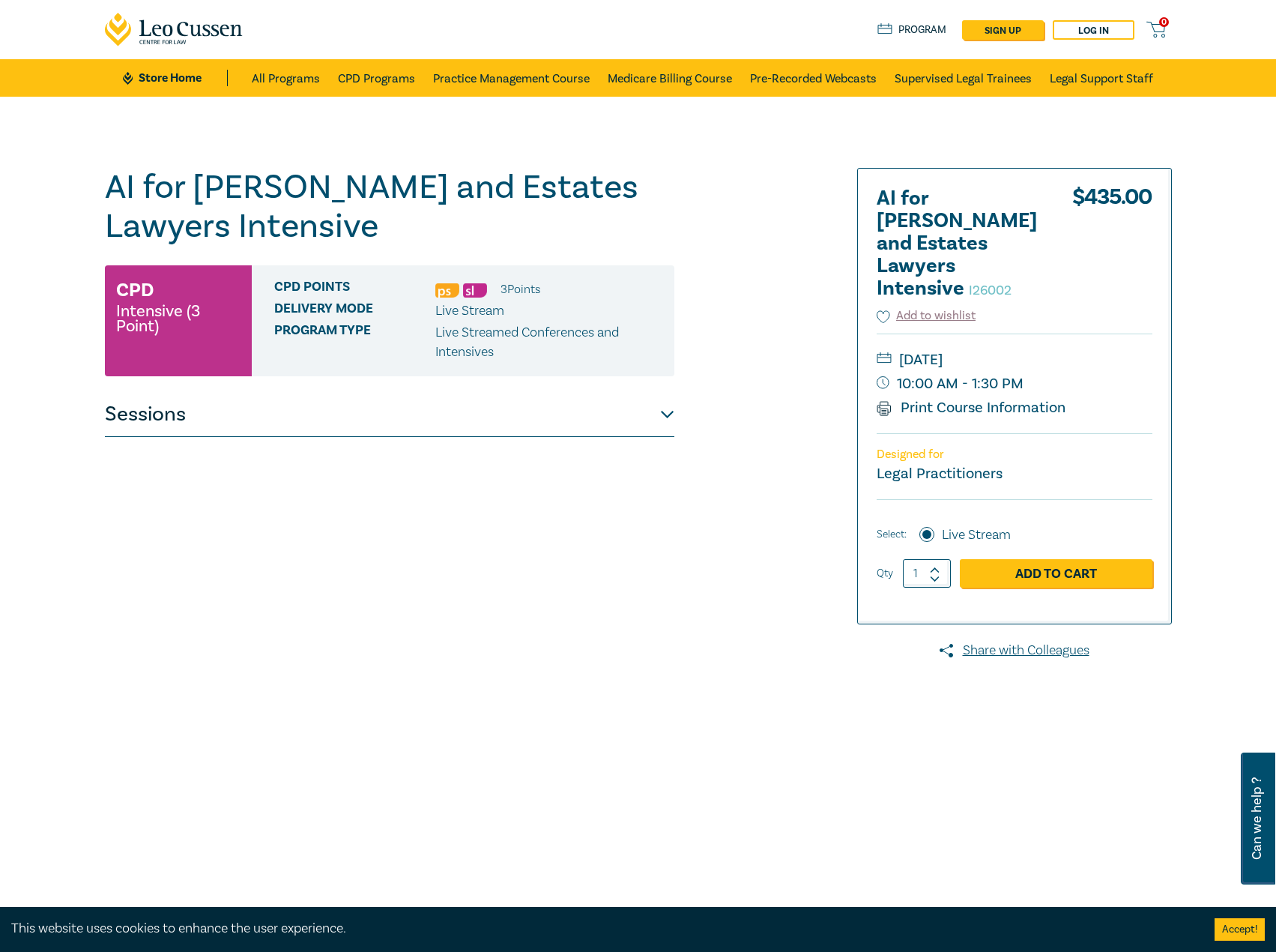
click at [633, 424] on button "Sessions" at bounding box center [389, 414] width 569 height 45
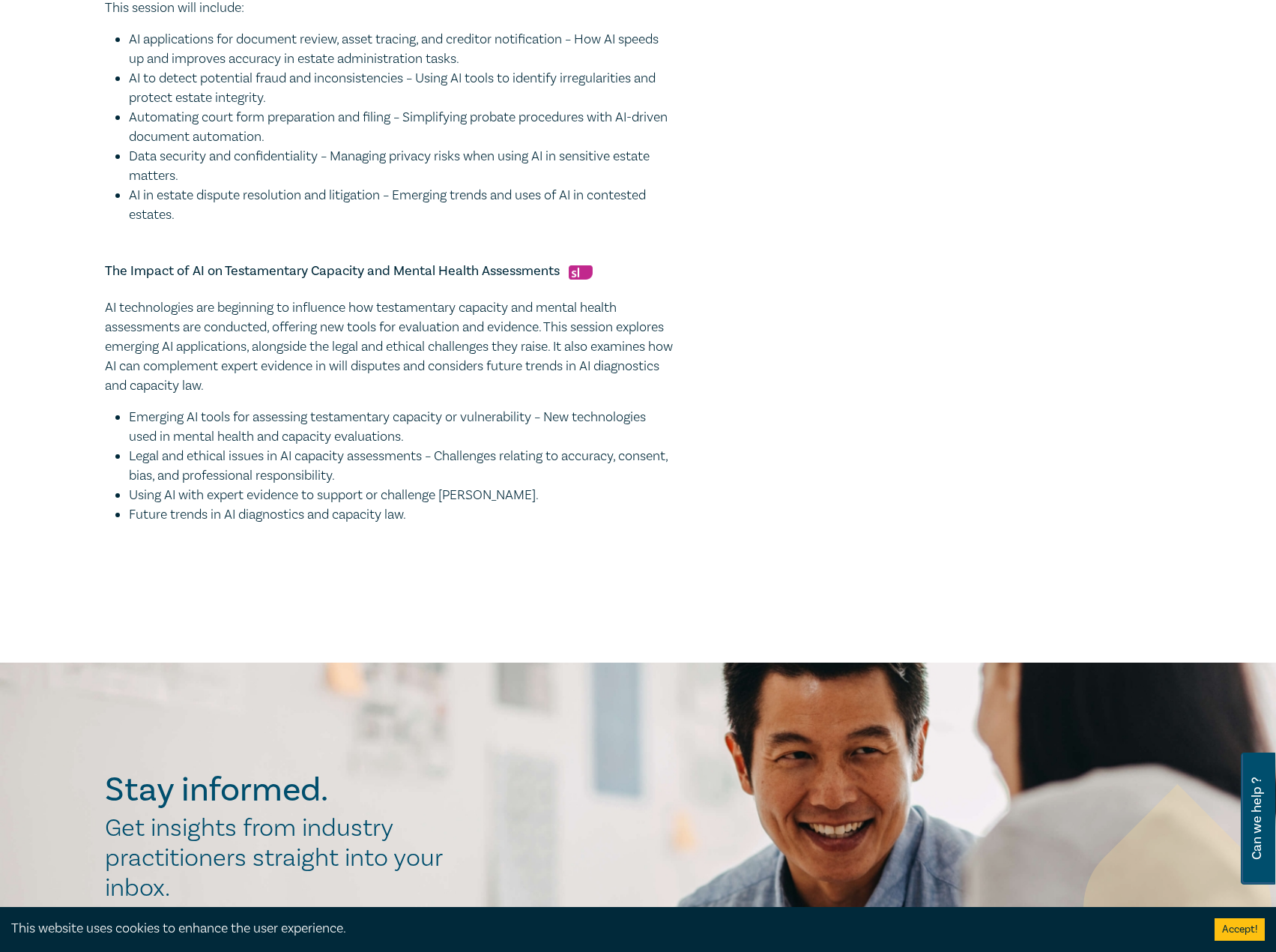
scroll to position [1124, 0]
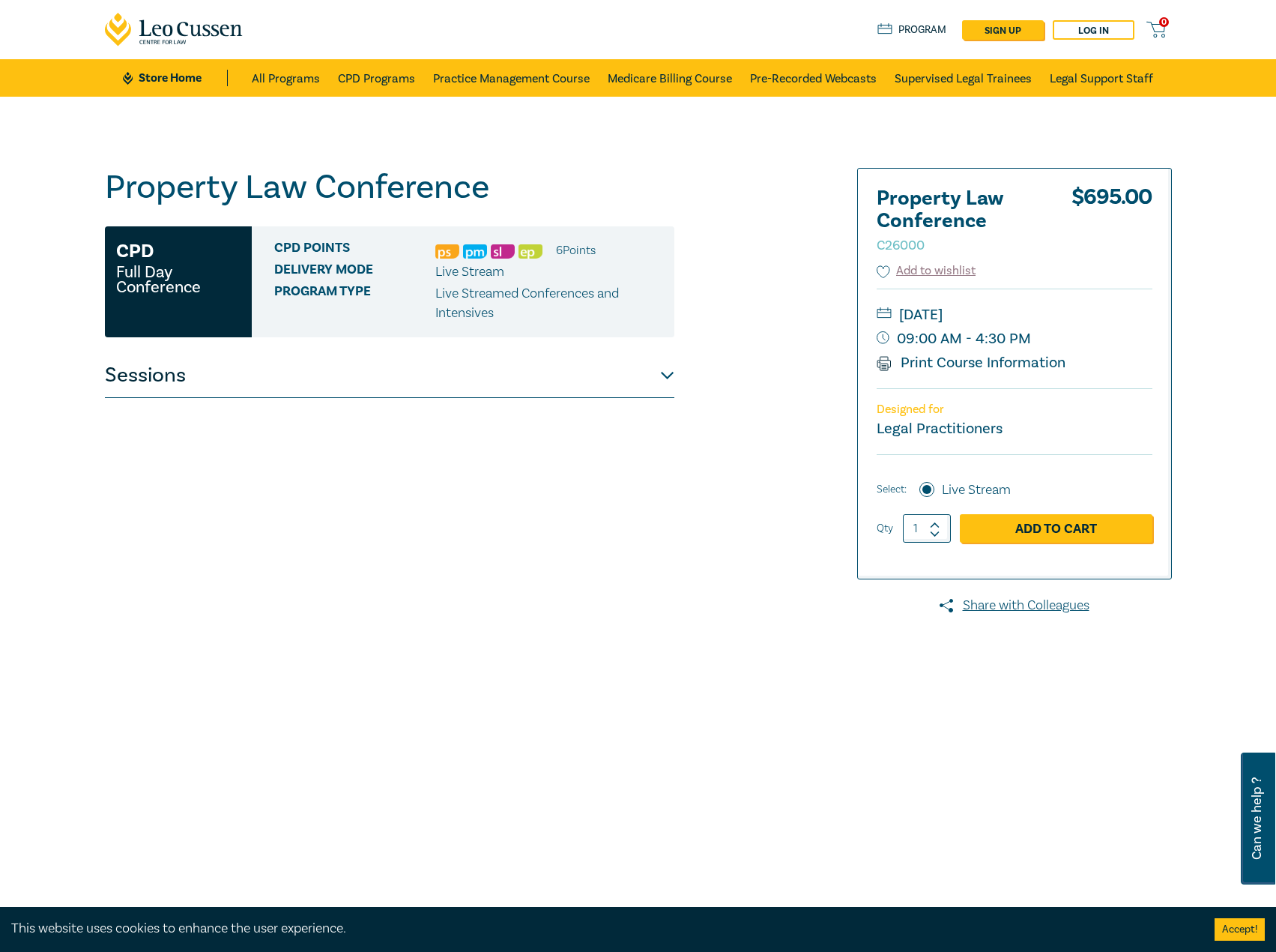
click at [501, 372] on button "Sessions" at bounding box center [389, 376] width 569 height 45
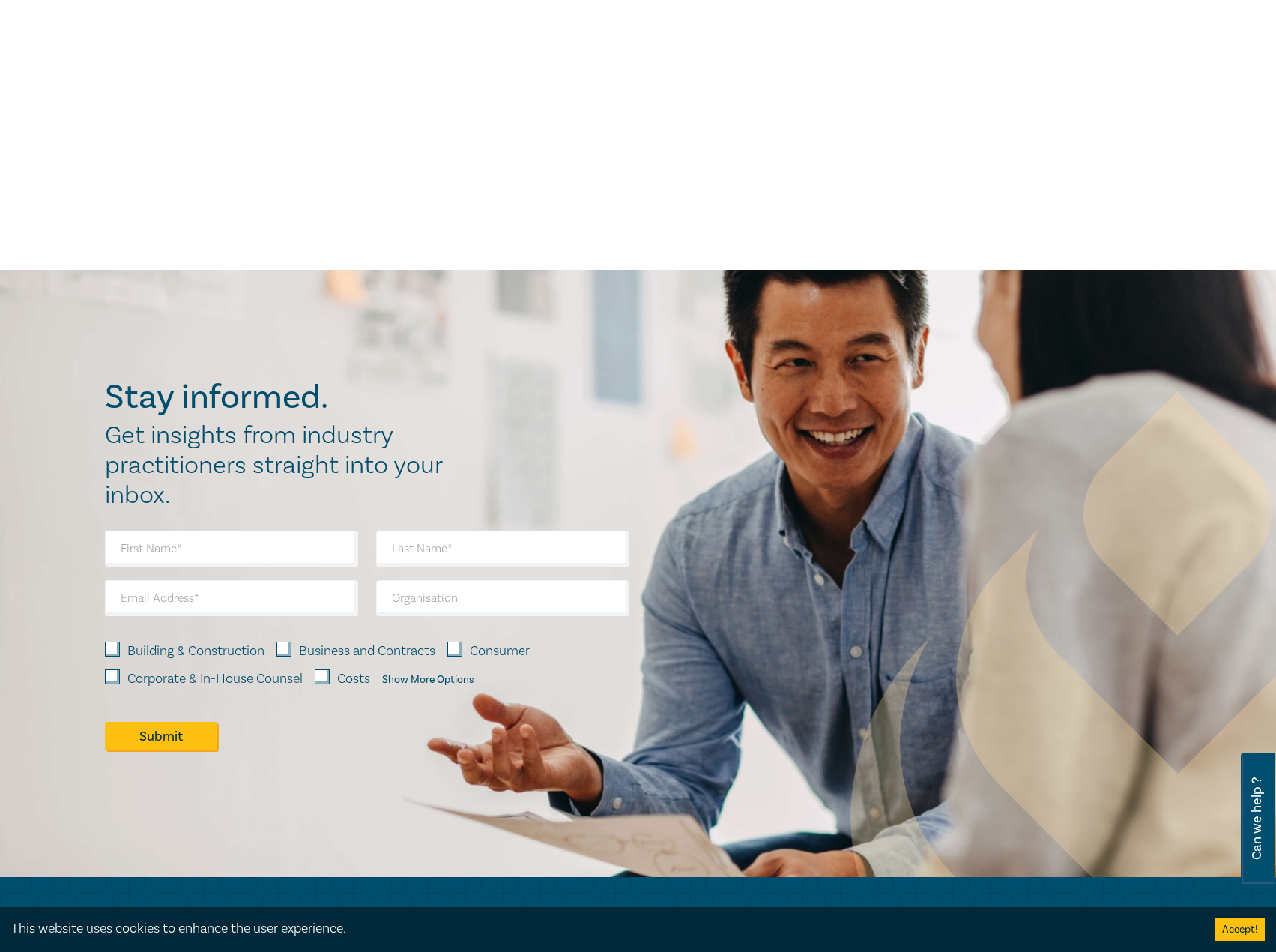
click at [507, 424] on div "0 $ NaN Store Home About us Program sign up Log in 0 Store Home All Programs CP…" at bounding box center [638, 282] width 1276 height 2002
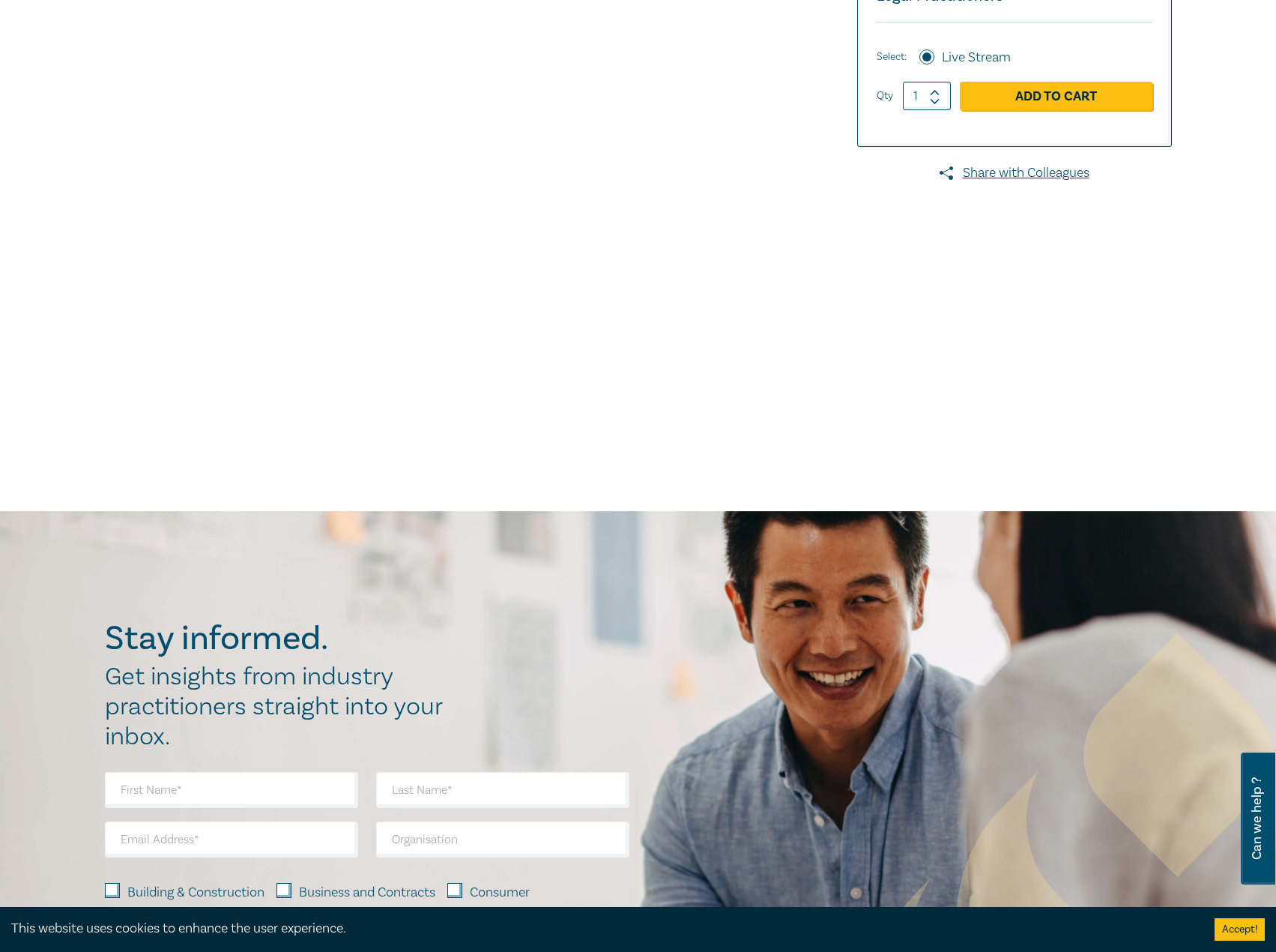
scroll to position [316, 0]
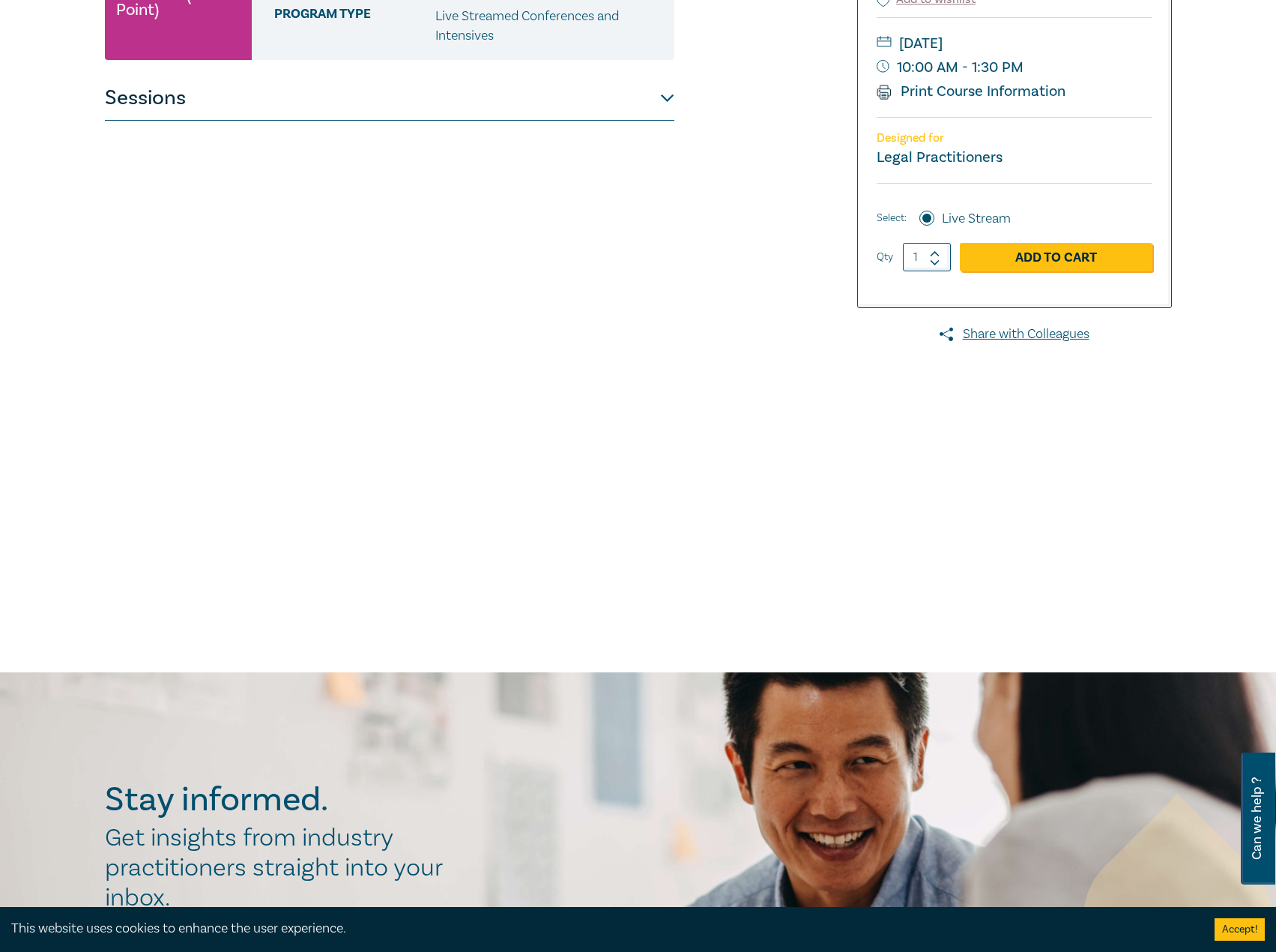
click at [569, 116] on button "Sessions" at bounding box center [389, 99] width 569 height 45
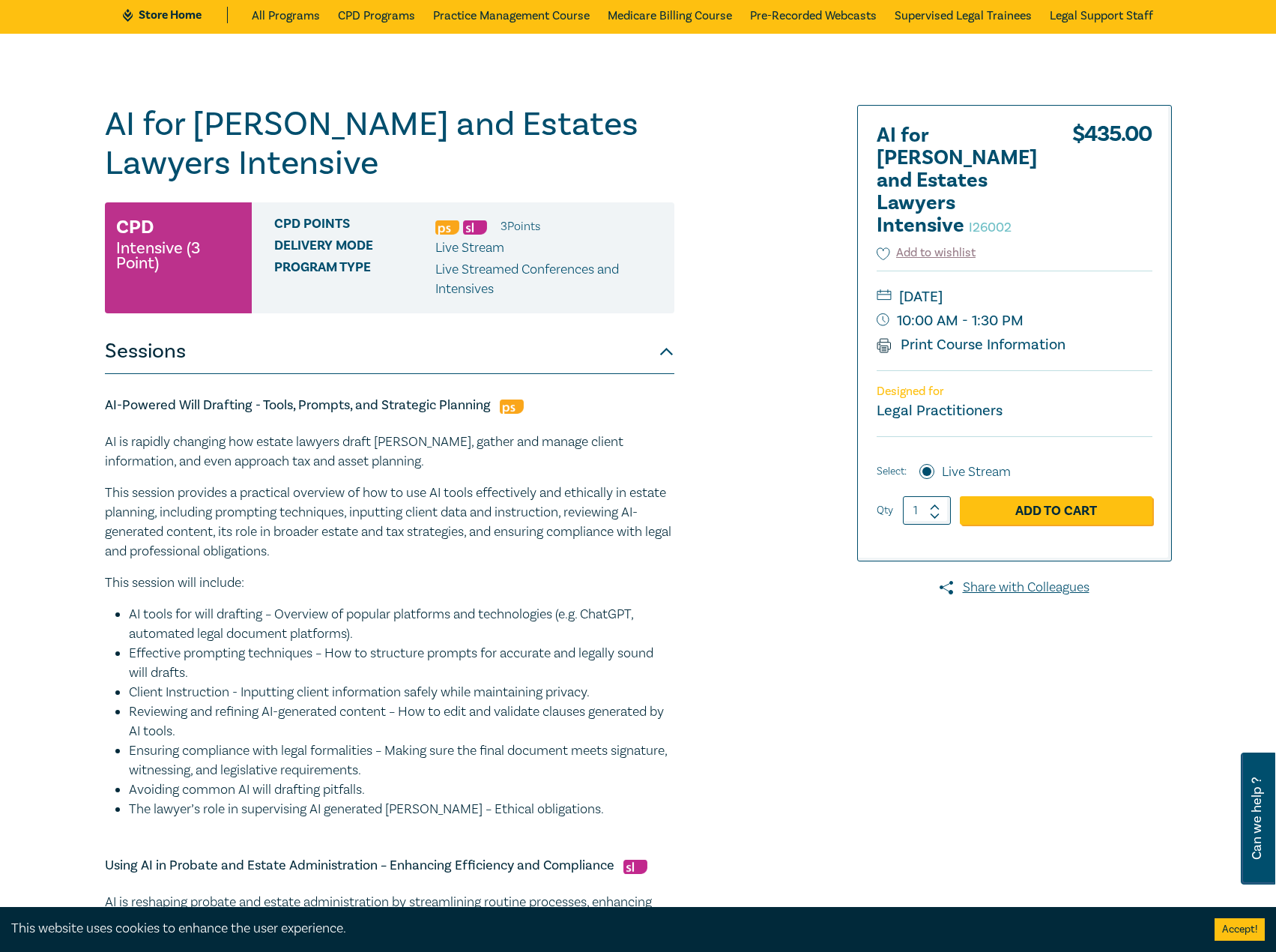
scroll to position [0, 0]
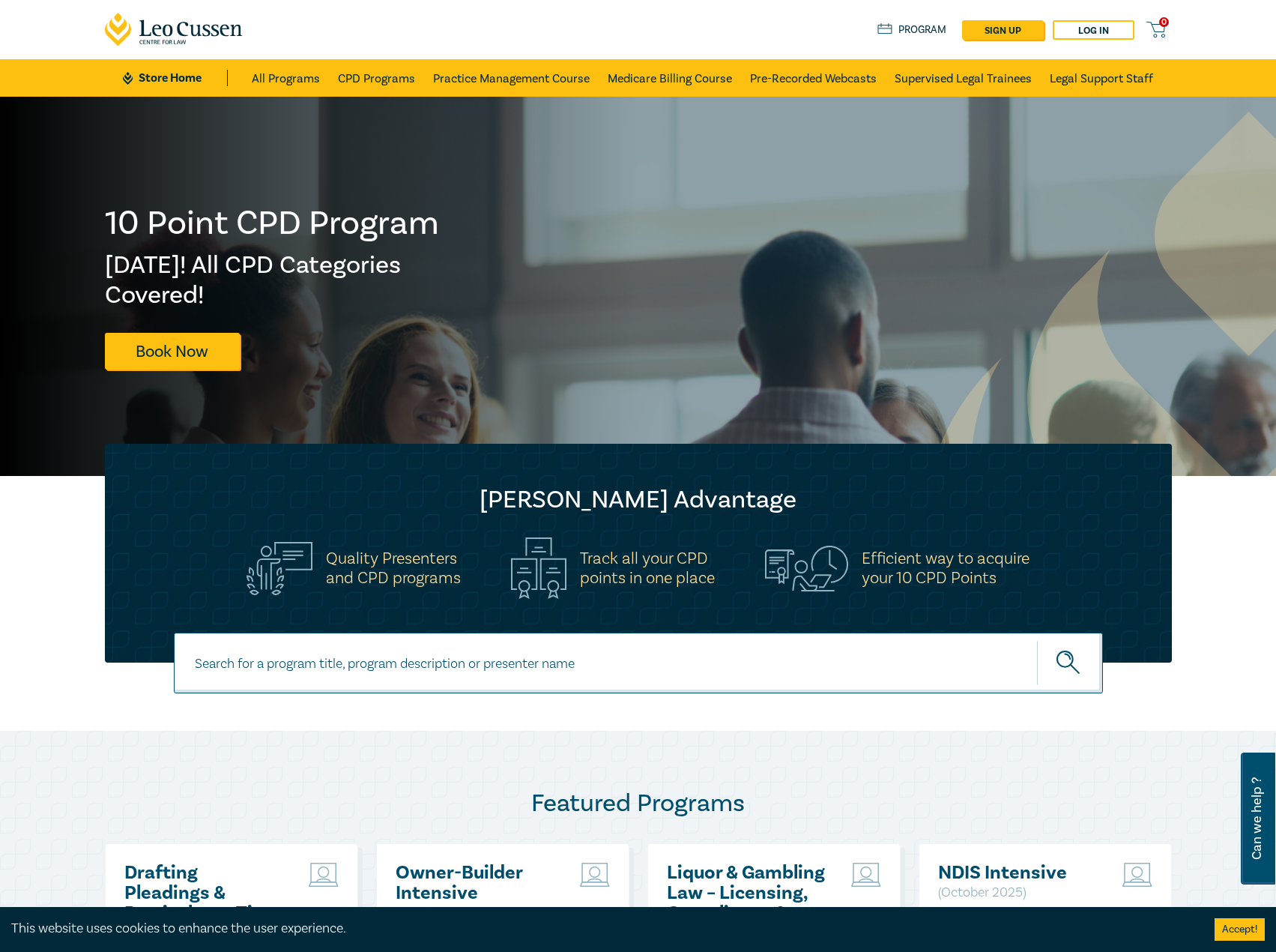
click at [301, 664] on input at bounding box center [638, 662] width 929 height 61
type input "s25239"
click at [1037, 640] on button "submit" at bounding box center [1070, 662] width 66 height 46
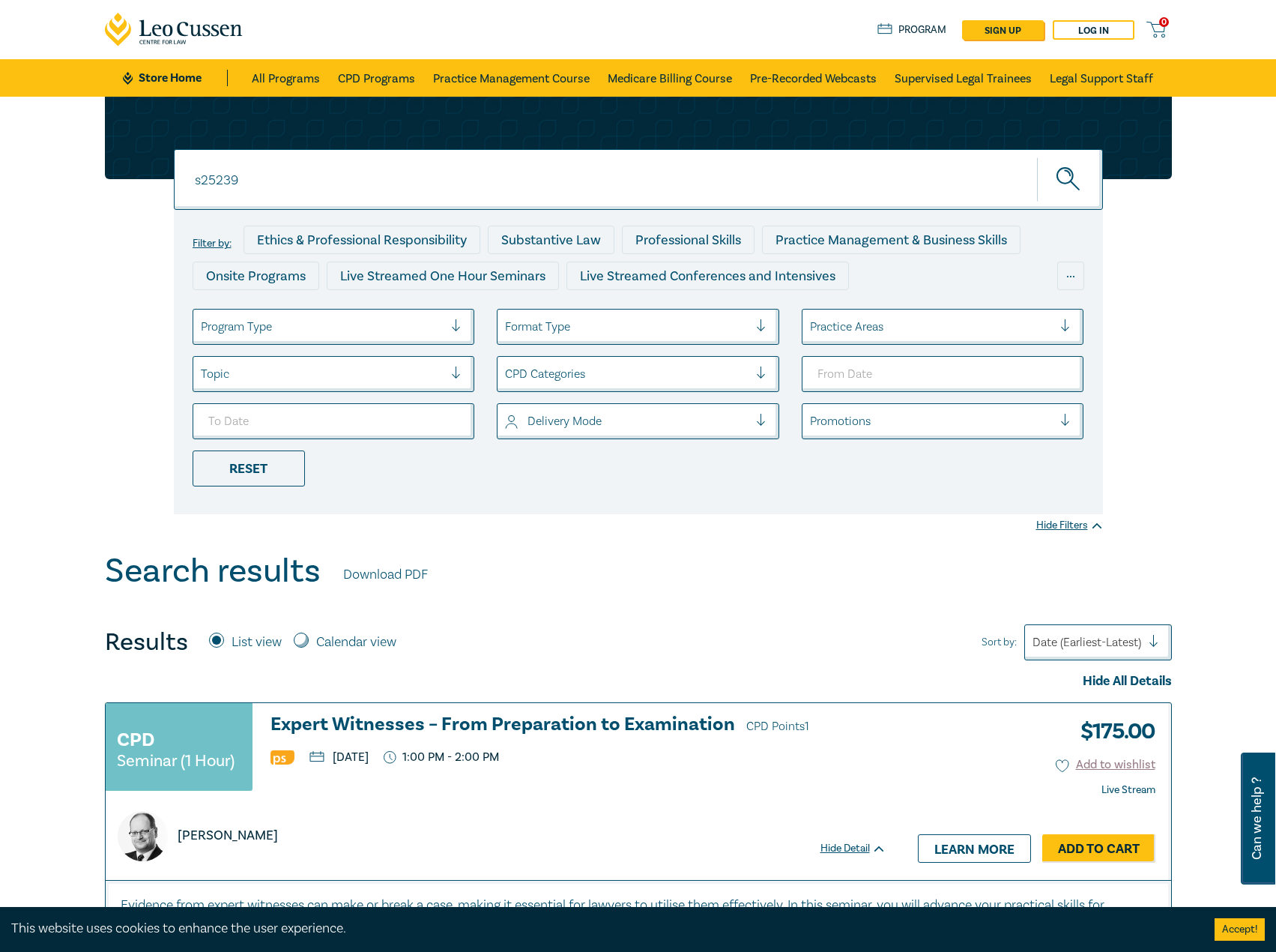
click at [463, 728] on h3 "Expert Witnesses – From Preparation to Examination CPD Points 1" at bounding box center [578, 725] width 616 height 23
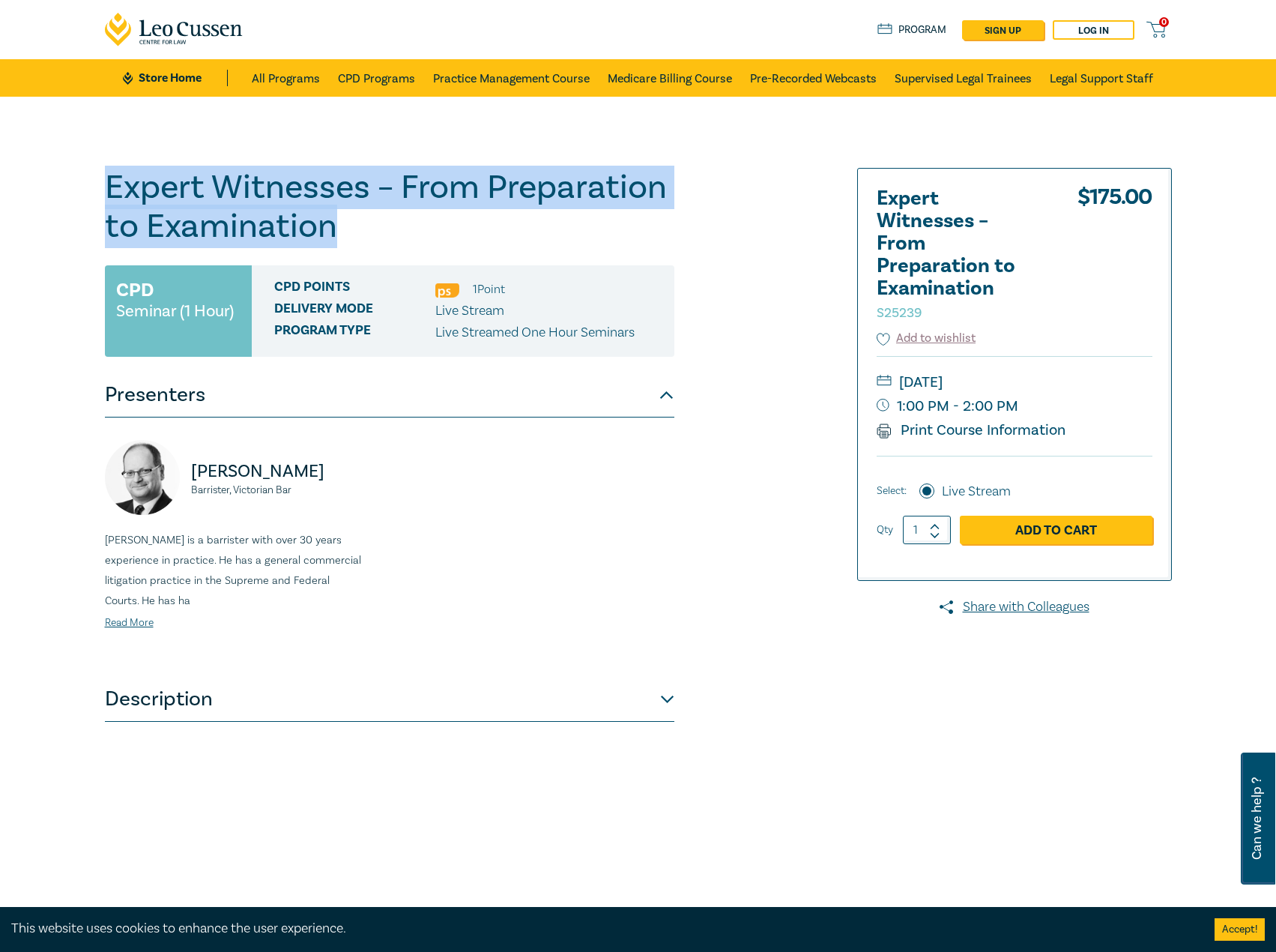
drag, startPoint x: 305, startPoint y: 227, endPoint x: 87, endPoint y: 196, distance: 220.2
click at [87, 196] on div "Expert Witnesses – From Preparation to Examination S25239 CPD Seminar (1 Hour) …" at bounding box center [638, 542] width 1276 height 891
copy h1 "Expert Witnesses – From Preparation to Examination"
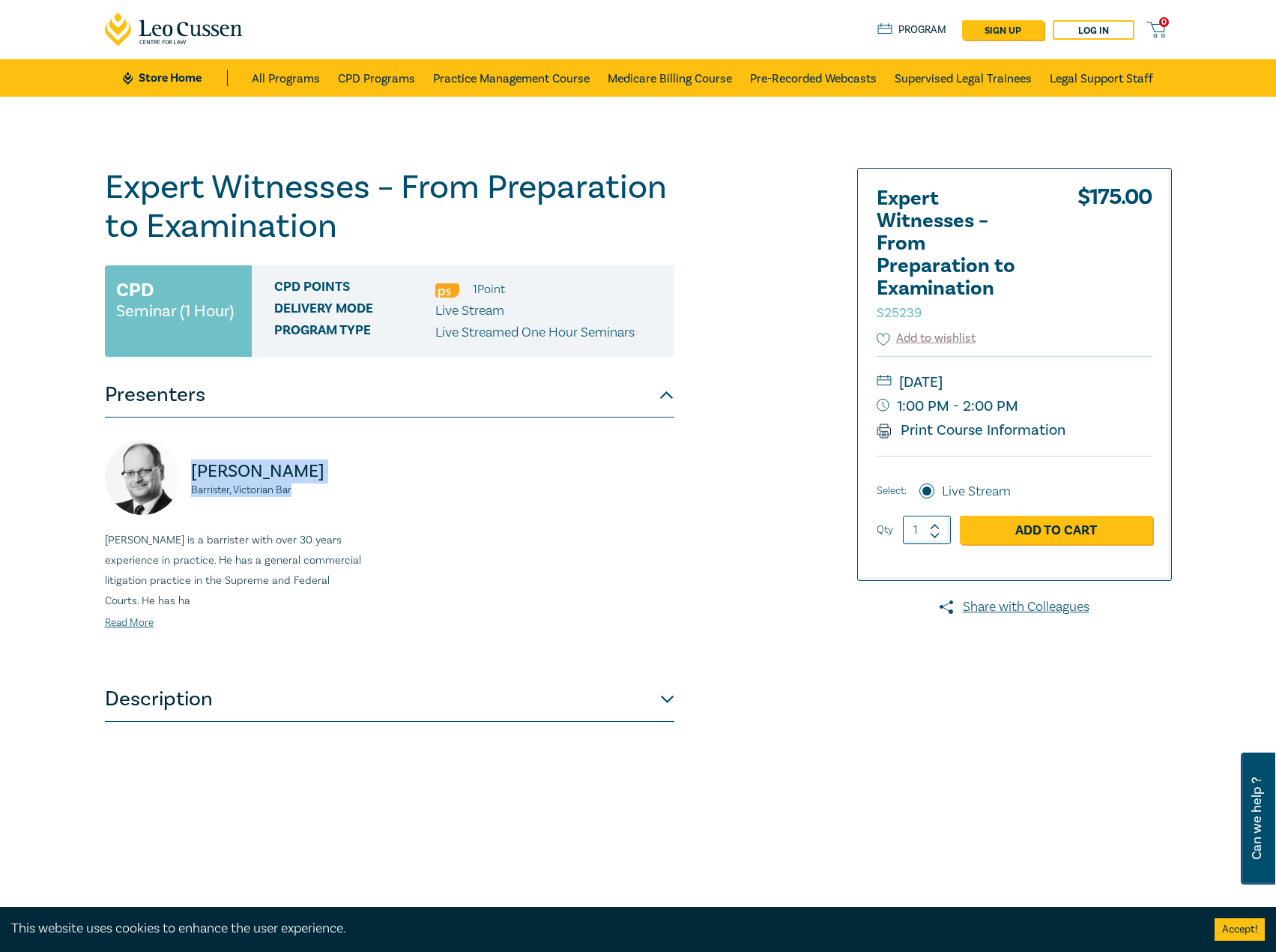
drag, startPoint x: 309, startPoint y: 495, endPoint x: 190, endPoint y: 477, distance: 120.4
click at [190, 477] on div "Tomaso Di Lallo Barrister, Victorian Bar" at bounding box center [243, 484] width 276 height 90
copy div "Tomaso Di Lallo Barrister, Victorian Bar"
click at [462, 567] on div "Tomaso Di Lallo Barrister, Victorian Bar Tomaso Di Lallo is a barrister with ov…" at bounding box center [389, 547] width 587 height 214
click at [340, 81] on link "CPD Programs" at bounding box center [376, 77] width 77 height 37
